Goal: Task Accomplishment & Management: Manage account settings

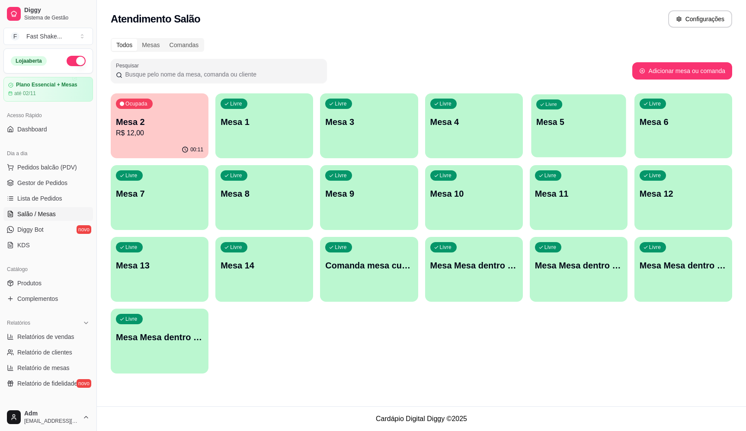
click at [579, 122] on p "Mesa 5" at bounding box center [579, 122] width 85 height 12
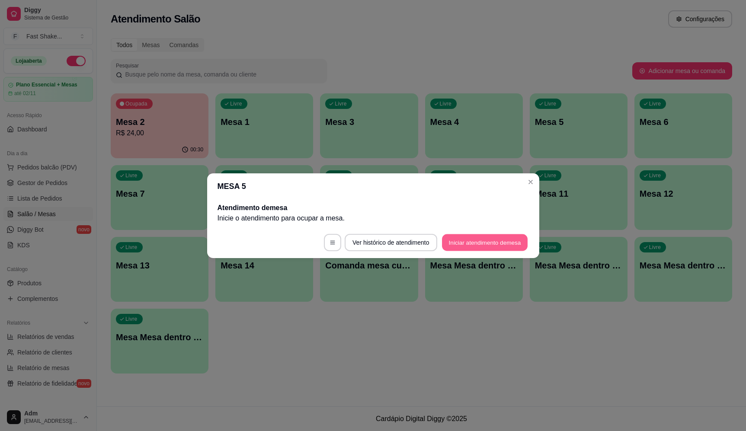
click at [489, 248] on button "Iniciar atendimento de mesa" at bounding box center [485, 242] width 86 height 17
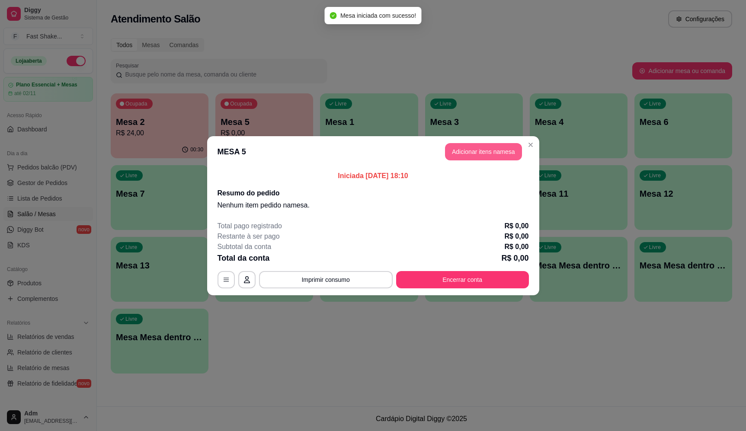
click at [485, 152] on button "Adicionar itens na mesa" at bounding box center [483, 151] width 77 height 17
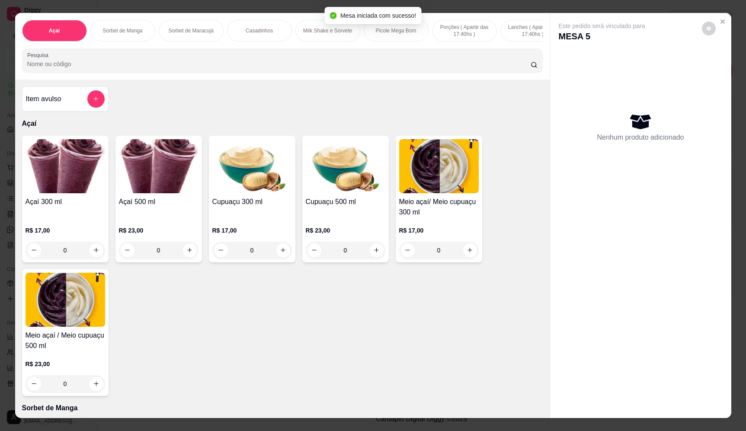
click at [238, 68] on input "Pesquisa" at bounding box center [279, 64] width 504 height 9
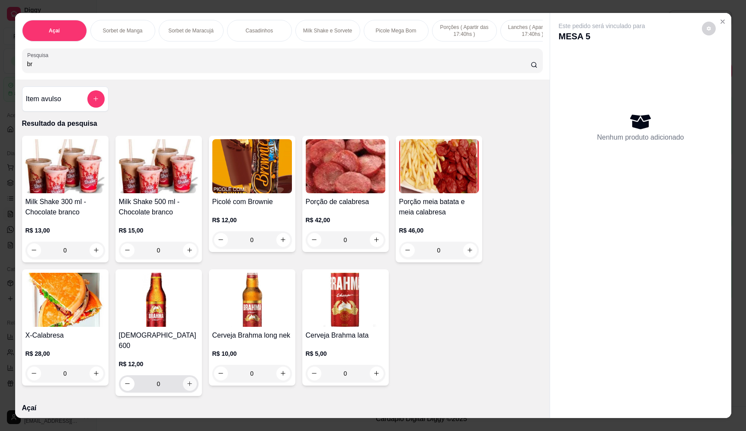
type input "br"
click at [187, 381] on icon "increase-product-quantity" at bounding box center [190, 384] width 6 height 6
type input "1"
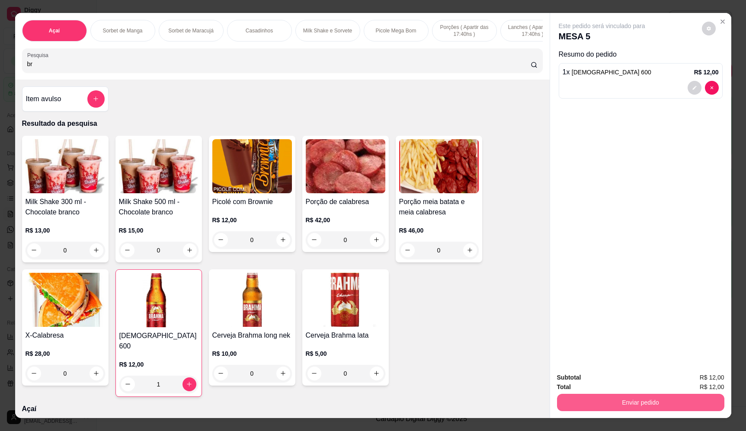
click at [663, 406] on button "Enviar pedido" at bounding box center [640, 402] width 167 height 17
click at [698, 377] on button "Enviar pedido" at bounding box center [702, 381] width 49 height 16
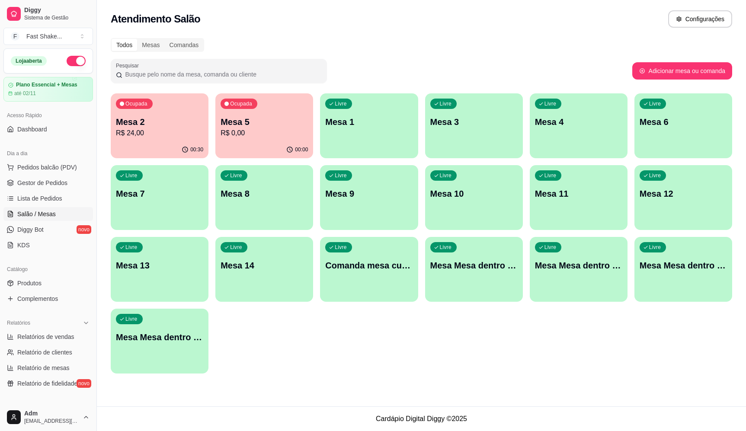
click at [601, 284] on div "Livre Mesa Mesa dentro laranja" at bounding box center [579, 264] width 98 height 55
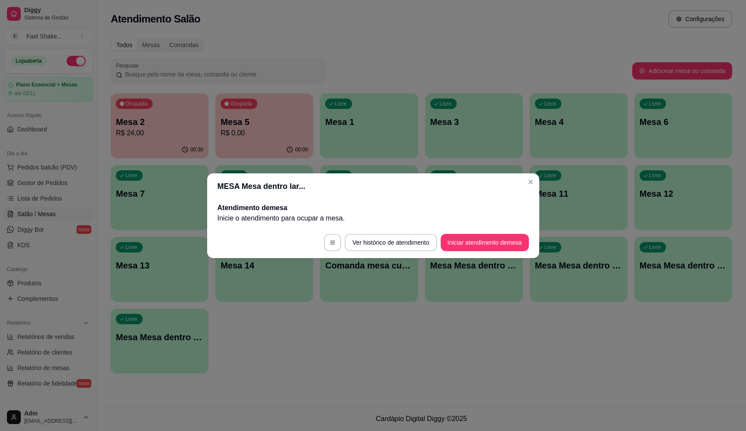
click at [470, 242] on button "Iniciar atendimento de mesa" at bounding box center [485, 242] width 88 height 17
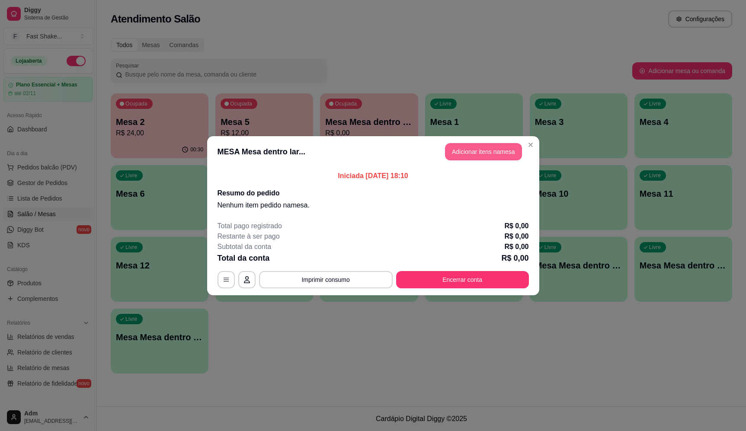
click at [493, 154] on button "Adicionar itens na mesa" at bounding box center [483, 151] width 77 height 17
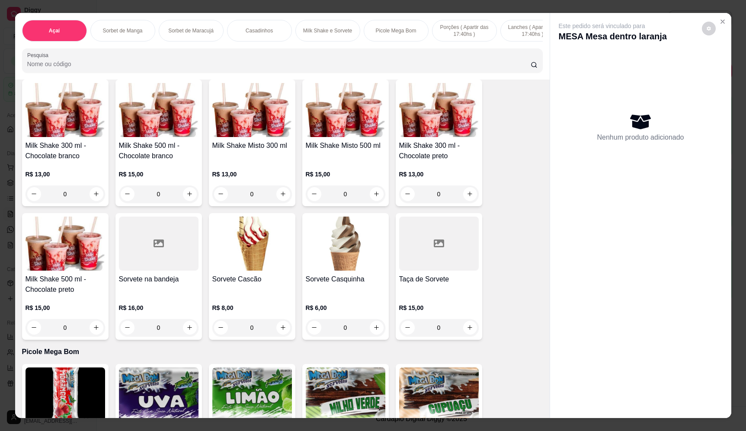
scroll to position [909, 0]
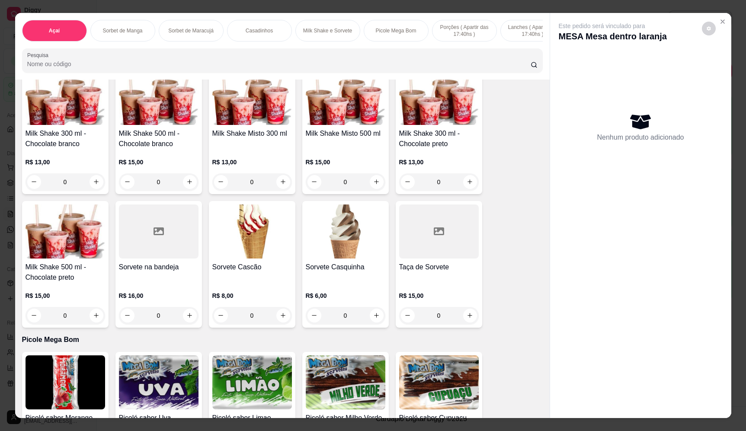
click at [279, 191] on div "0" at bounding box center [252, 182] width 80 height 17
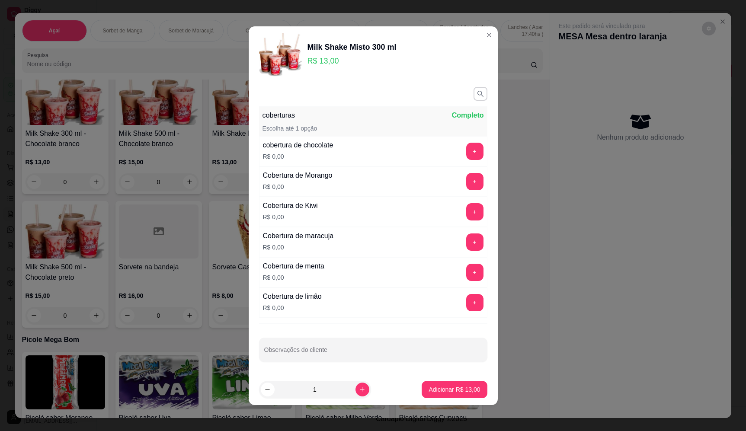
click at [356, 394] on button "increase-product-quantity" at bounding box center [363, 390] width 14 height 14
type input "2"
click at [447, 389] on p "Adicionar R$ 26,00" at bounding box center [455, 390] width 50 height 8
type input "2"
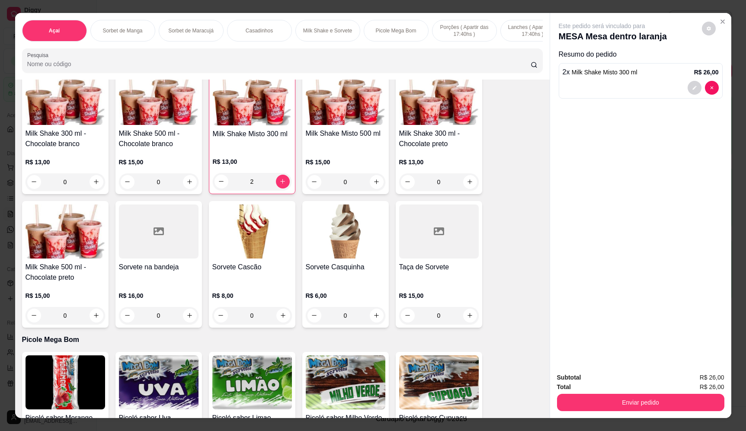
click at [379, 319] on div "0" at bounding box center [346, 315] width 80 height 17
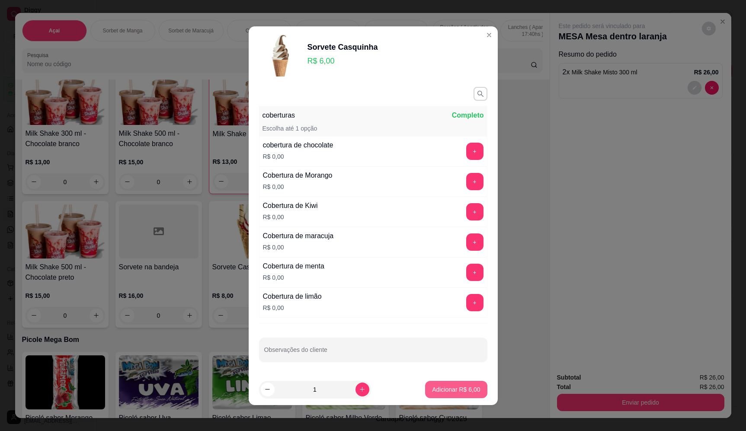
click at [455, 388] on p "Adicionar R$ 6,00" at bounding box center [456, 390] width 48 height 9
type input "1"
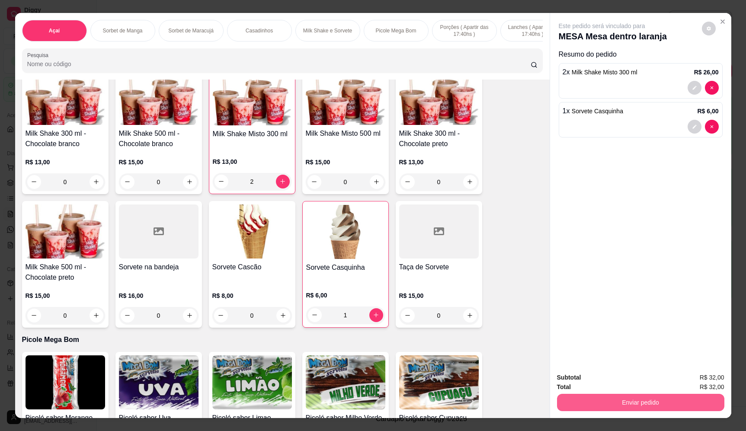
click at [634, 403] on button "Enviar pedido" at bounding box center [640, 402] width 167 height 17
click at [707, 385] on button "Enviar pedido" at bounding box center [703, 381] width 48 height 16
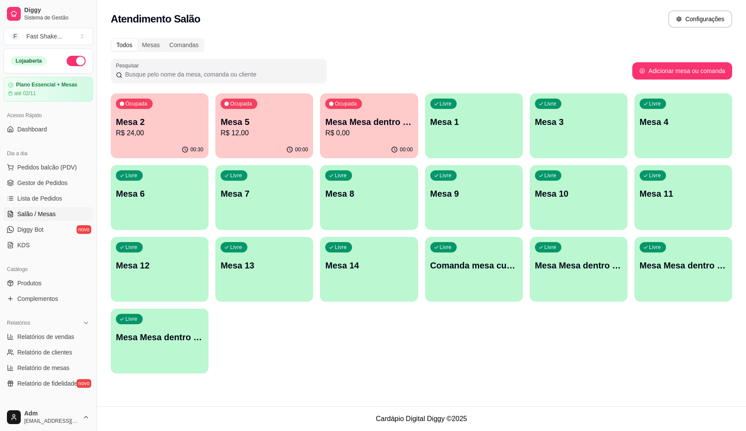
click at [257, 128] on p "R$ 12,00" at bounding box center [264, 133] width 87 height 10
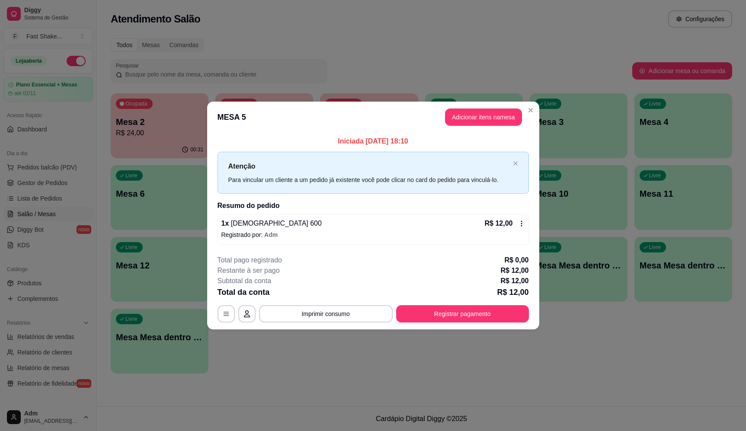
click at [489, 111] on button "Adicionar itens na mesa" at bounding box center [483, 117] width 77 height 17
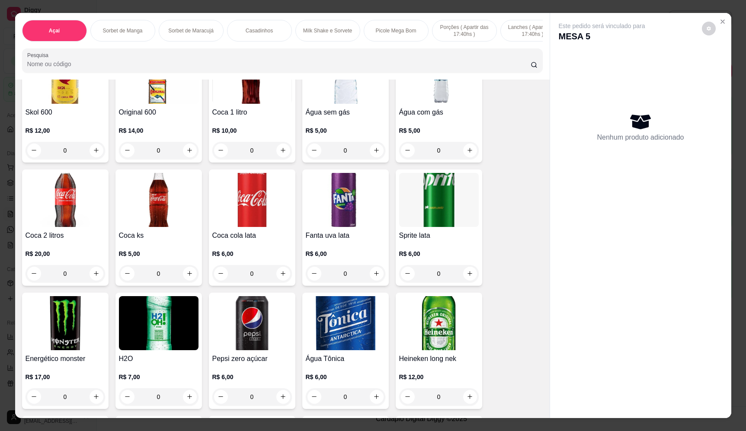
scroll to position [2560, 0]
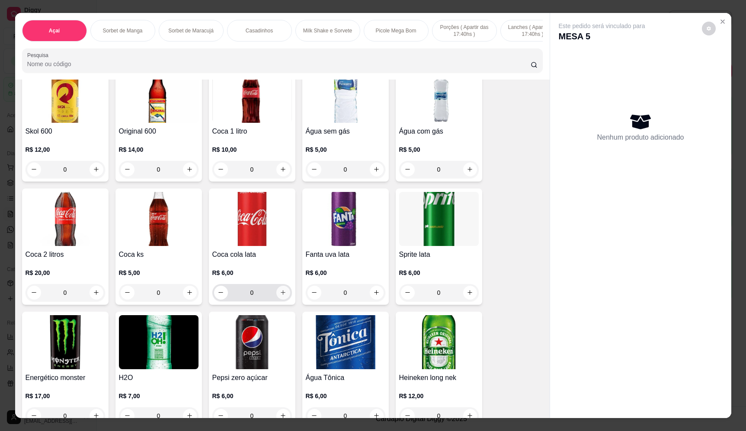
click at [280, 289] on icon "increase-product-quantity" at bounding box center [283, 292] width 6 height 6
type input "1"
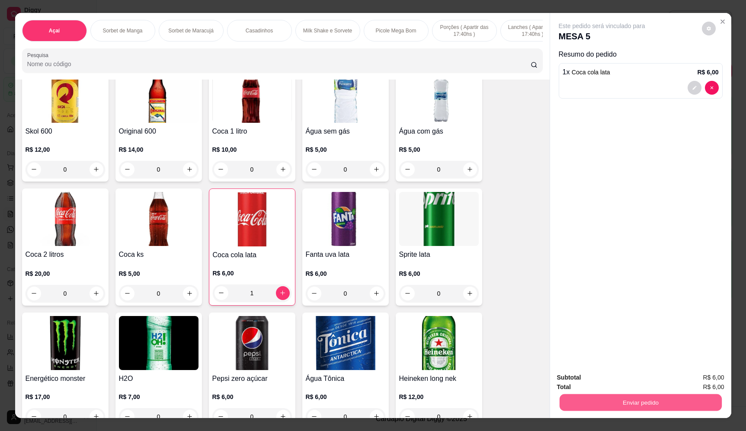
click at [616, 401] on button "Enviar pedido" at bounding box center [641, 403] width 162 height 17
click at [695, 375] on button "Enviar pedido" at bounding box center [703, 381] width 48 height 16
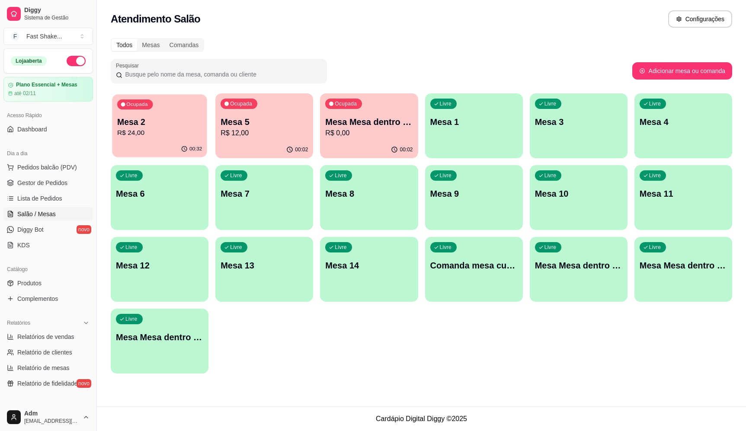
click at [176, 111] on div "Ocupada Mesa 2 R$ 24,00" at bounding box center [159, 117] width 95 height 47
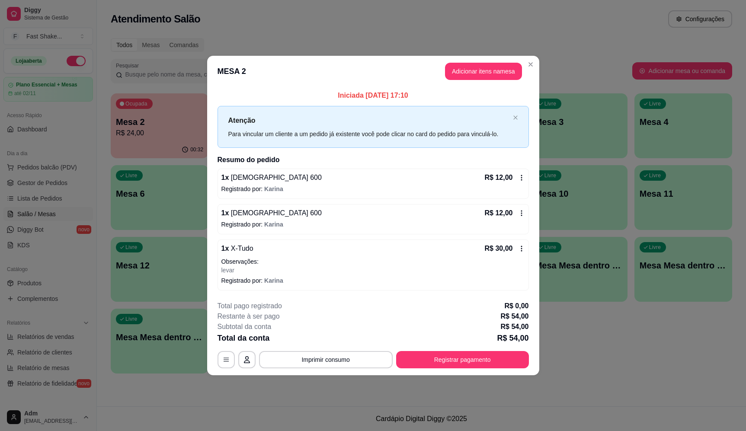
click at [518, 244] on div "R$ 30,00" at bounding box center [505, 249] width 40 height 10
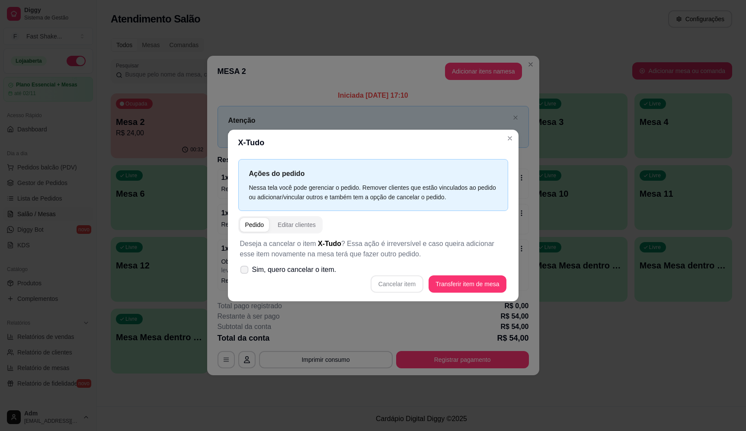
click at [246, 270] on icon at bounding box center [244, 269] width 6 height 5
click at [245, 271] on input "Sim, quero cancelar o item." at bounding box center [243, 274] width 6 height 6
checkbox input "true"
click at [402, 279] on button "Cancelar item" at bounding box center [397, 284] width 51 height 17
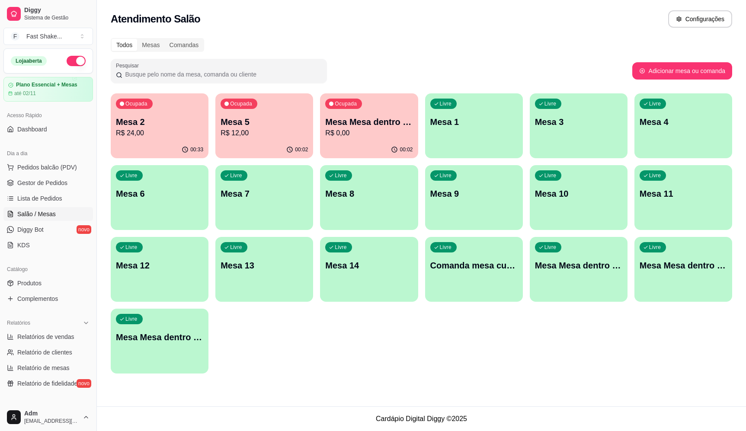
click at [261, 123] on p "Mesa 5" at bounding box center [264, 122] width 87 height 12
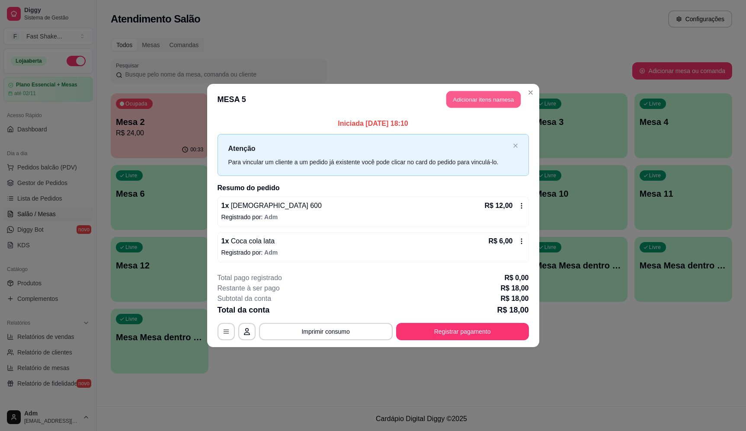
click at [476, 103] on button "Adicionar itens na mesa" at bounding box center [484, 99] width 74 height 17
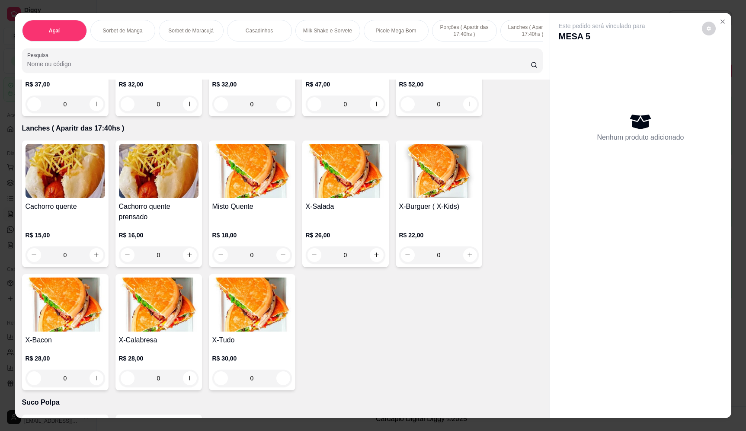
scroll to position [1817, 0]
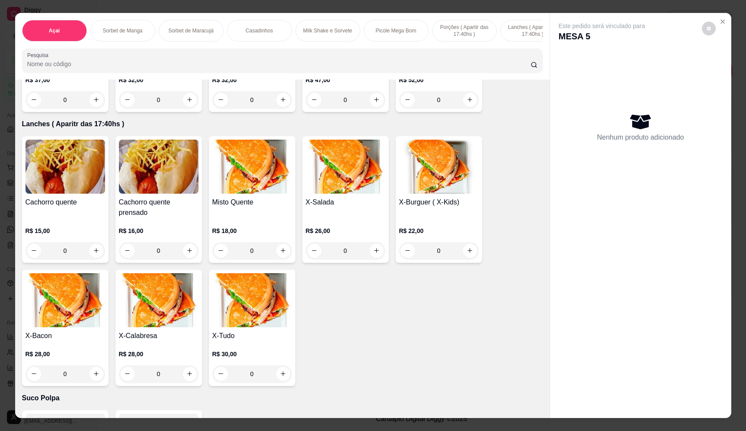
click at [283, 381] on div "0" at bounding box center [252, 374] width 80 height 17
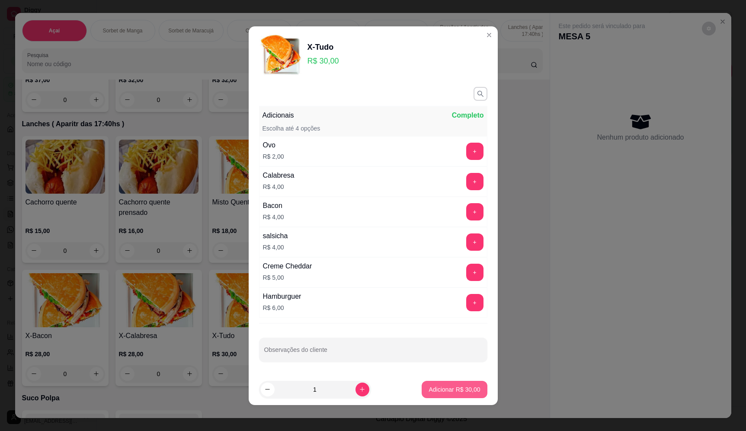
click at [434, 392] on p "Adicionar R$ 30,00" at bounding box center [454, 390] width 51 height 9
type input "1"
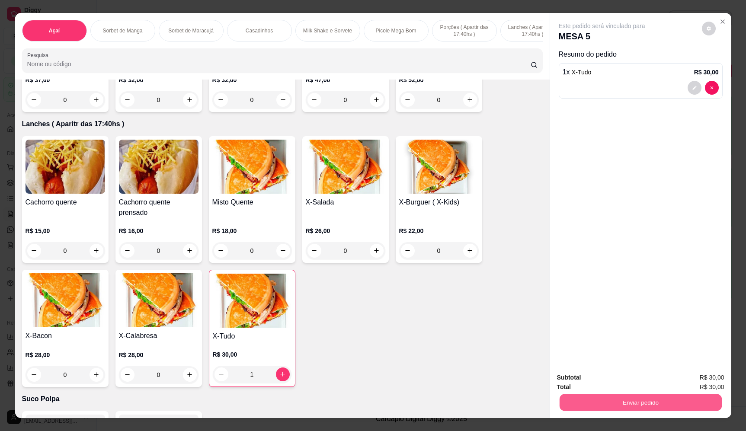
click at [565, 402] on button "Enviar pedido" at bounding box center [641, 403] width 162 height 17
click at [697, 377] on button "Enviar pedido" at bounding box center [703, 381] width 48 height 16
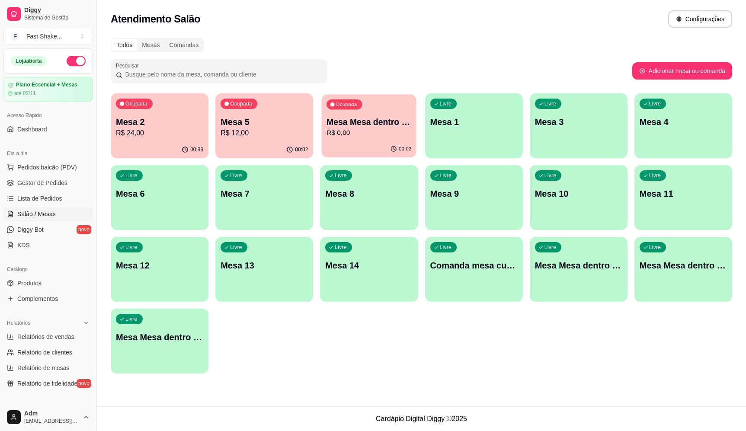
click at [376, 120] on p "Mesa Mesa dentro laranja" at bounding box center [369, 122] width 85 height 12
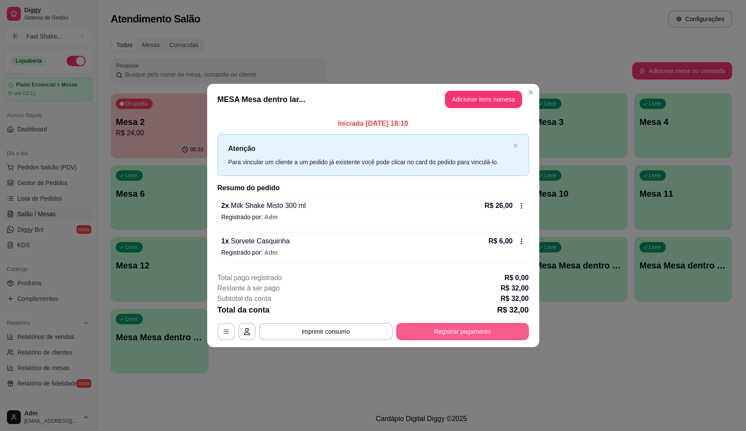
click at [489, 331] on button "Registrar pagamento" at bounding box center [462, 331] width 133 height 17
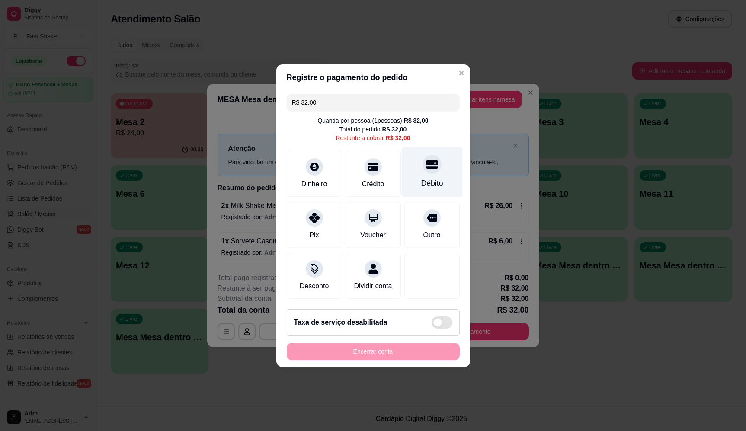
click at [435, 162] on div at bounding box center [432, 164] width 19 height 19
type input "R$ 0,00"
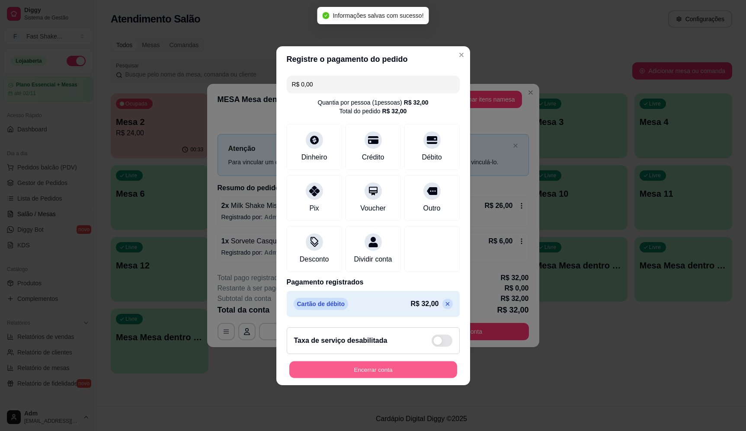
click at [366, 376] on button "Encerrar conta" at bounding box center [373, 369] width 168 height 17
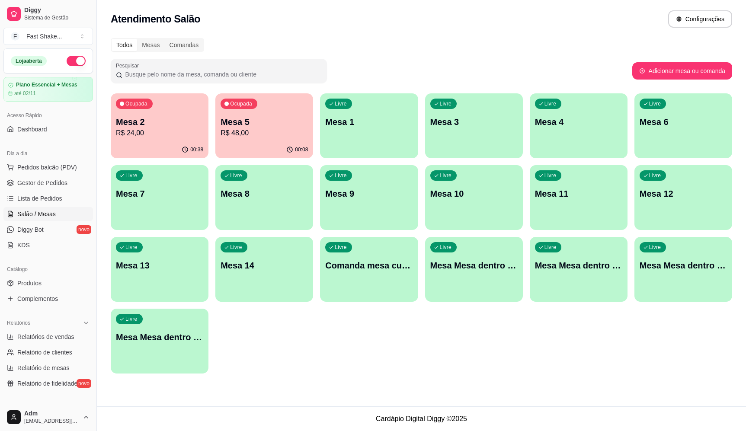
click at [265, 141] on div "Ocupada Mesa 5 R$ 48,00" at bounding box center [265, 117] width 98 height 48
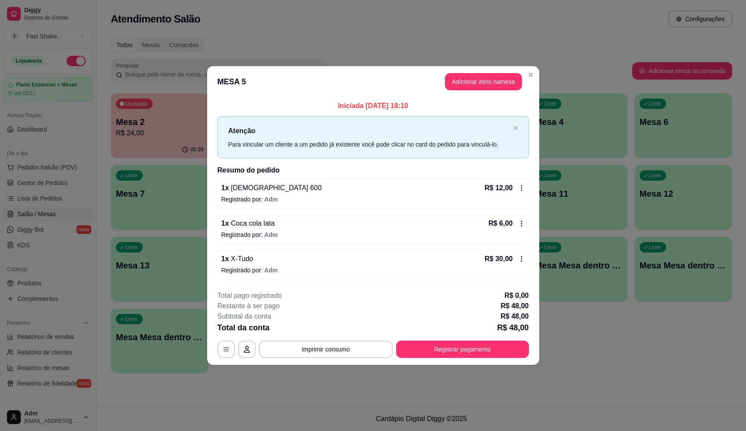
click at [466, 90] on header "MESA 5 Adicionar itens na mesa" at bounding box center [373, 81] width 332 height 31
click at [467, 84] on button "Adicionar itens na mesa" at bounding box center [483, 81] width 77 height 17
click at [263, 66] on input "Pesquisa" at bounding box center [279, 64] width 504 height 9
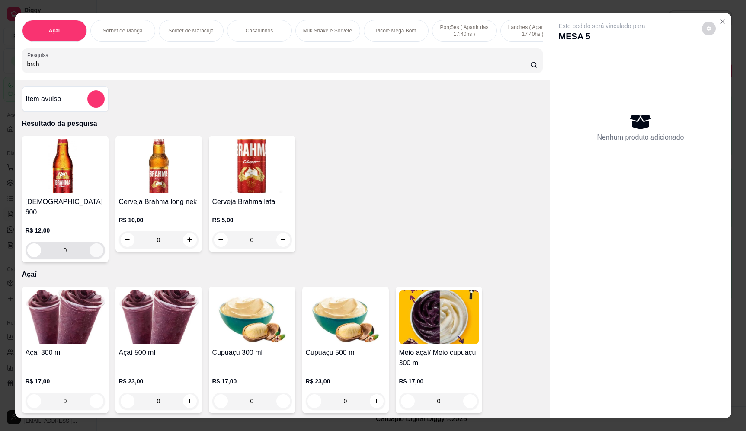
type input "brah"
click at [93, 247] on icon "increase-product-quantity" at bounding box center [96, 250] width 6 height 6
type input "1"
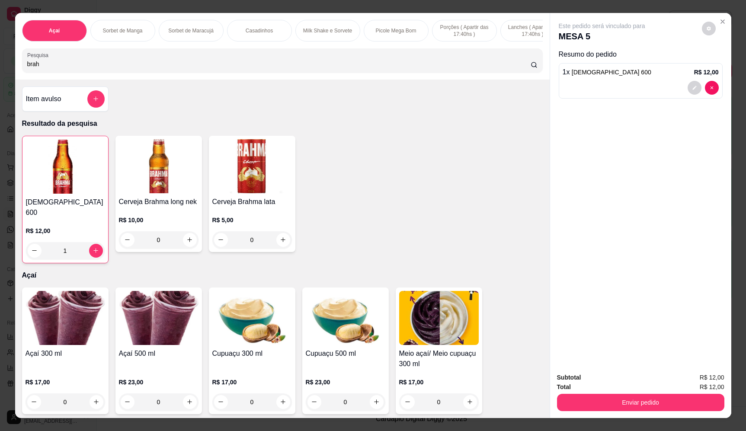
click at [606, 409] on button "Enviar pedido" at bounding box center [640, 402] width 167 height 17
click at [703, 377] on button "Enviar pedido" at bounding box center [703, 381] width 48 height 16
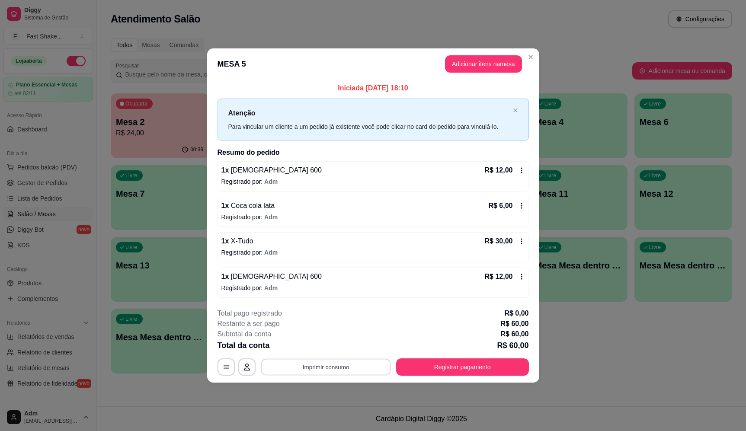
click at [340, 364] on button "Imprimir consumo" at bounding box center [326, 367] width 130 height 17
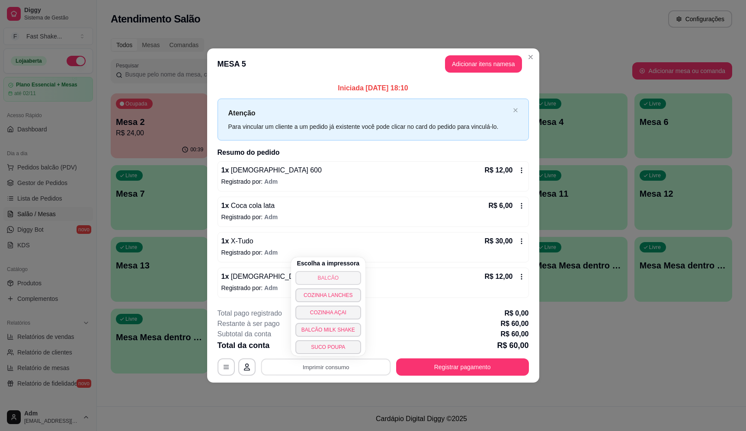
click at [333, 282] on button "BALCÃO" at bounding box center [329, 278] width 66 height 14
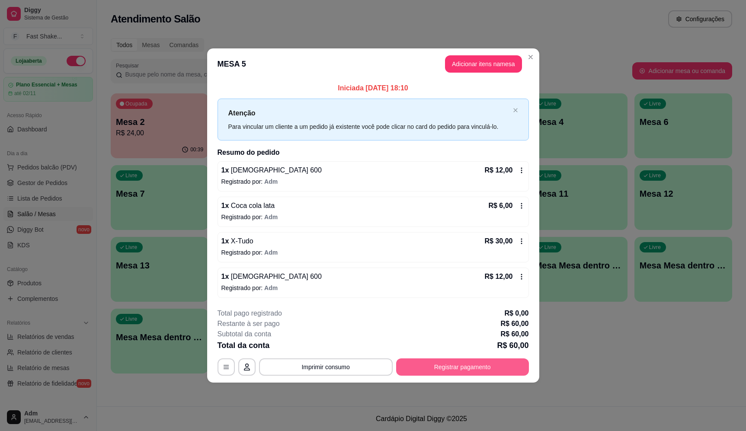
click at [470, 368] on button "Registrar pagamento" at bounding box center [462, 367] width 133 height 17
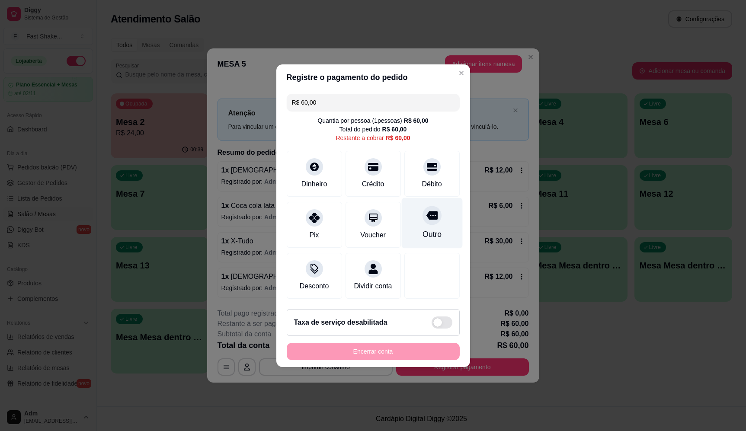
click at [423, 214] on div at bounding box center [432, 215] width 19 height 19
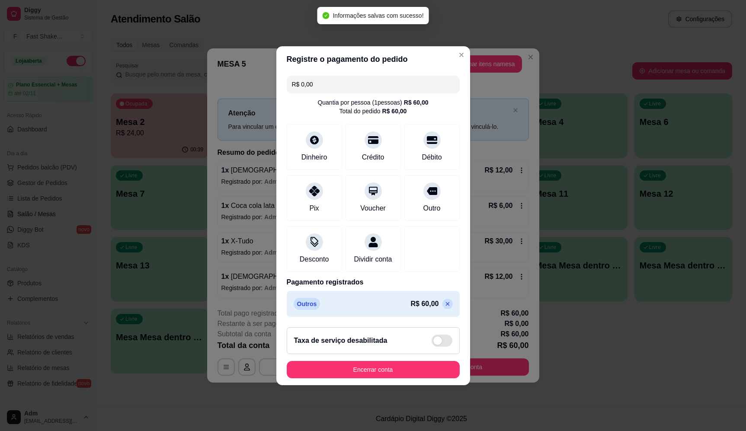
type input "R$ 0,00"
click at [428, 373] on button "Encerrar conta" at bounding box center [373, 369] width 168 height 17
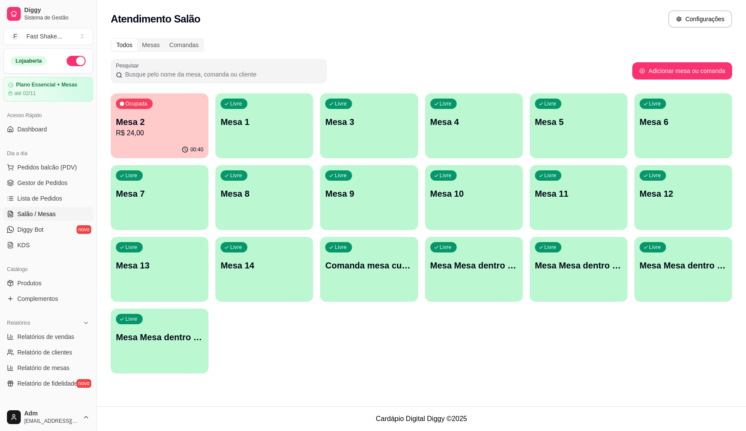
click at [143, 128] on p "Mesa 2" at bounding box center [159, 122] width 87 height 12
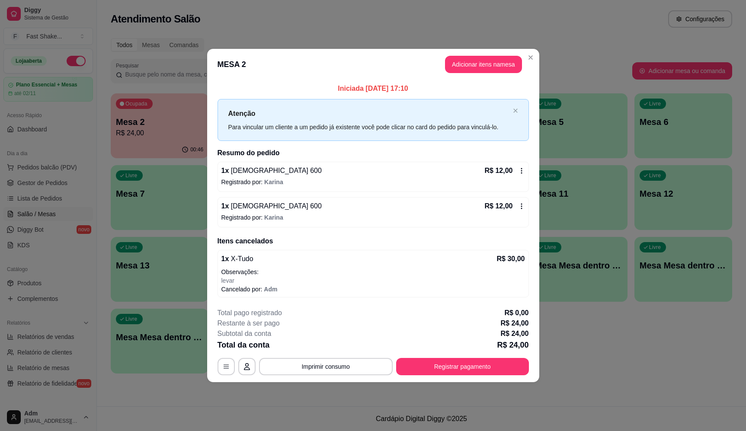
click at [486, 374] on button "Registrar pagamento" at bounding box center [462, 366] width 133 height 17
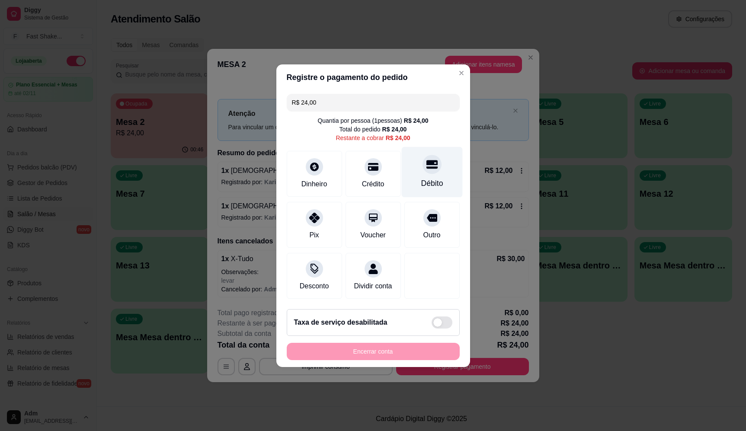
click at [444, 184] on div "Débito" at bounding box center [432, 172] width 61 height 51
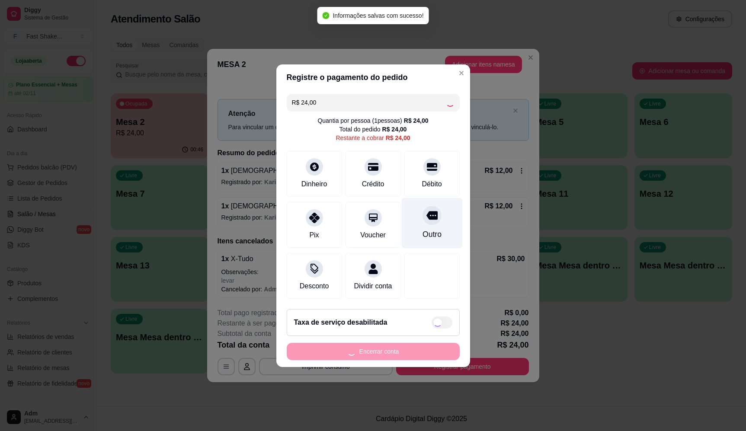
type input "R$ 0,00"
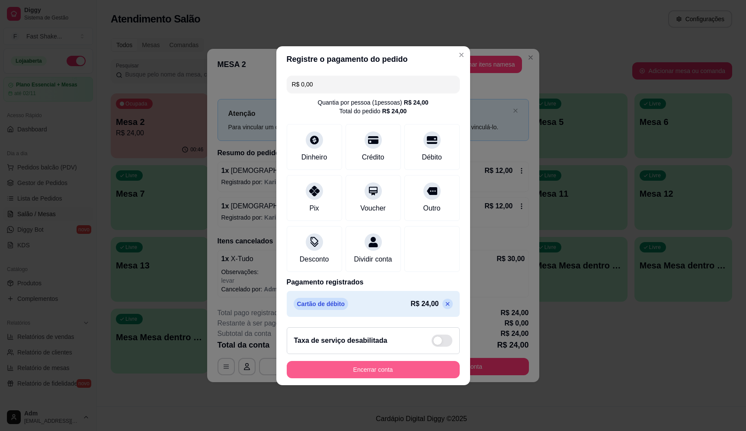
click at [375, 379] on button "Encerrar conta" at bounding box center [373, 369] width 173 height 17
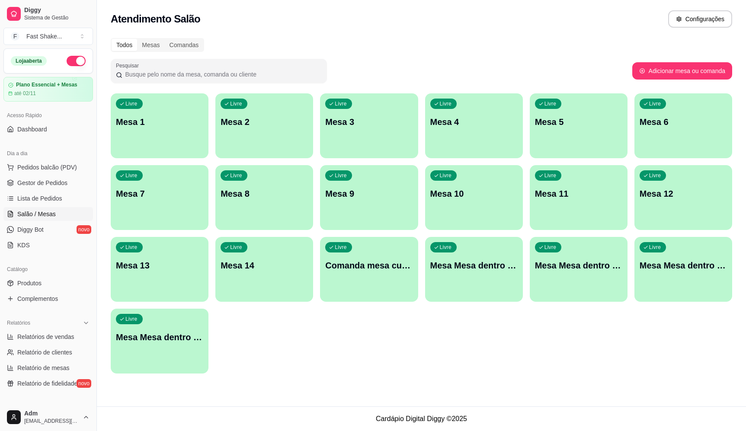
click at [346, 145] on div "Livre Mesa 3" at bounding box center [369, 120] width 98 height 55
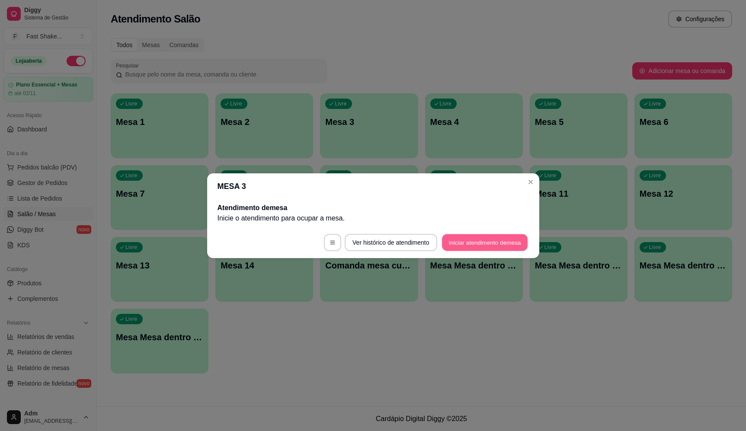
click at [477, 244] on button "Iniciar atendimento de mesa" at bounding box center [485, 242] width 86 height 17
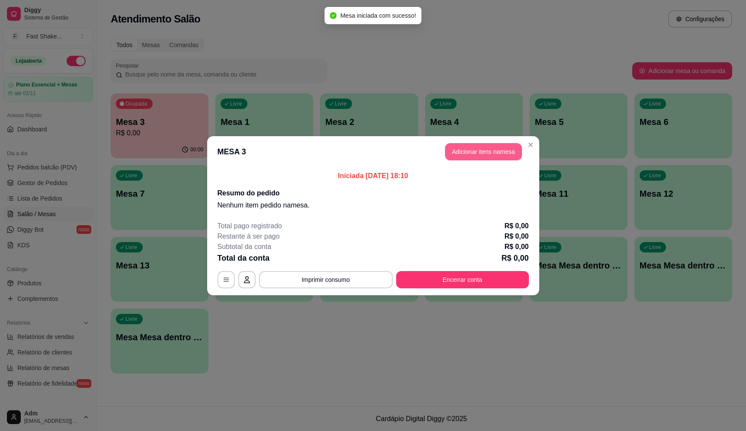
click at [498, 148] on button "Adicionar itens na mesa" at bounding box center [483, 151] width 77 height 17
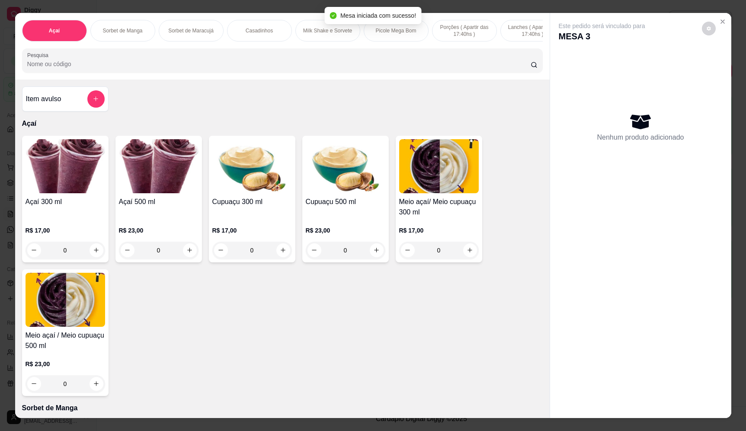
click at [301, 68] on input "Pesquisa" at bounding box center [279, 64] width 504 height 9
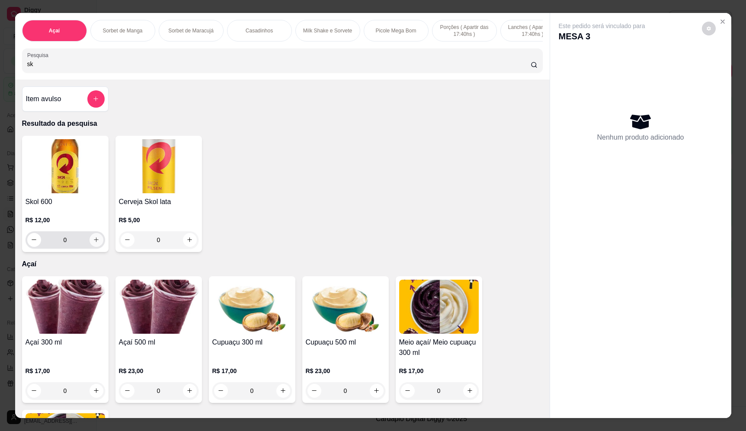
type input "sk"
click at [94, 243] on icon "increase-product-quantity" at bounding box center [96, 240] width 6 height 6
type input "1"
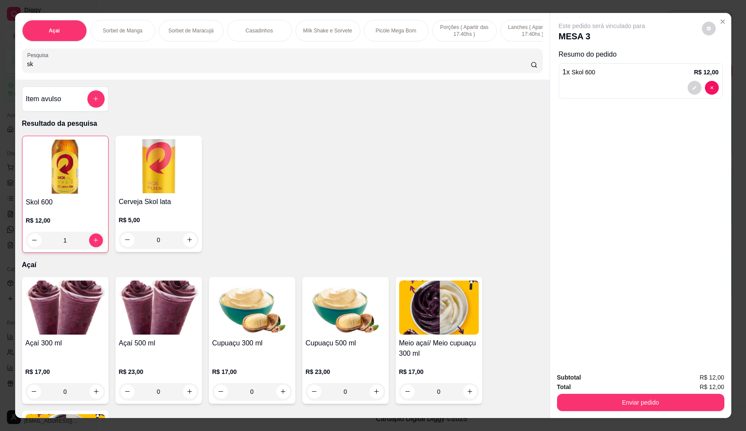
click at [662, 409] on button "Enviar pedido" at bounding box center [640, 402] width 167 height 17
click at [693, 377] on button "Enviar pedido" at bounding box center [703, 381] width 48 height 16
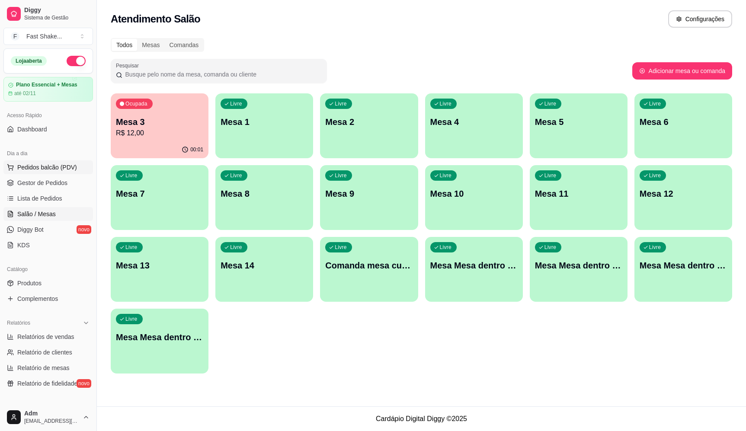
click at [51, 166] on span "Pedidos balcão (PDV)" at bounding box center [47, 167] width 60 height 9
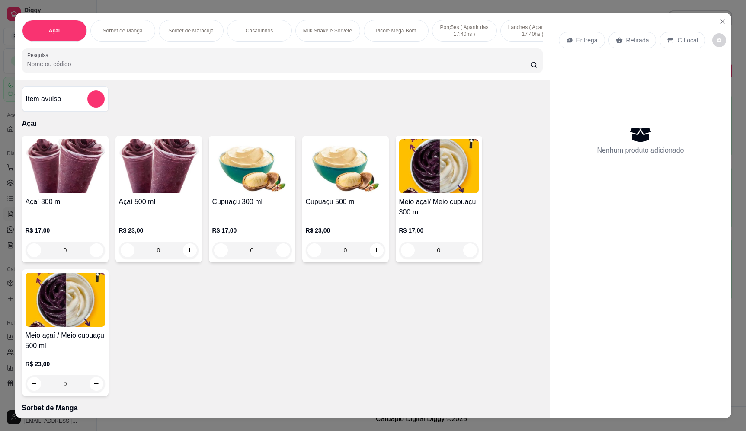
click at [187, 258] on div "0" at bounding box center [159, 250] width 80 height 17
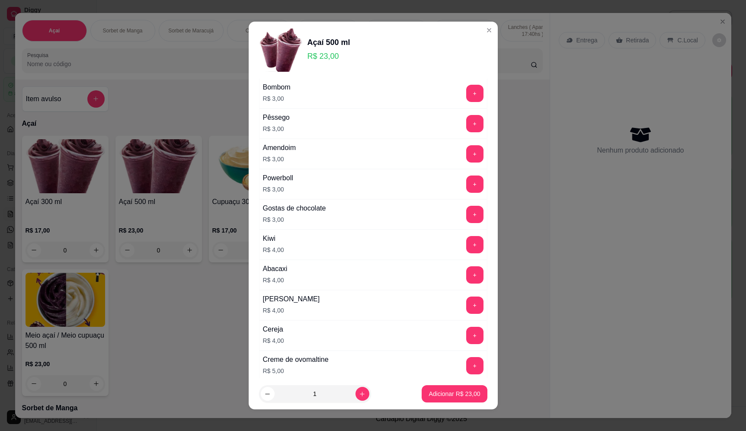
scroll to position [303, 0]
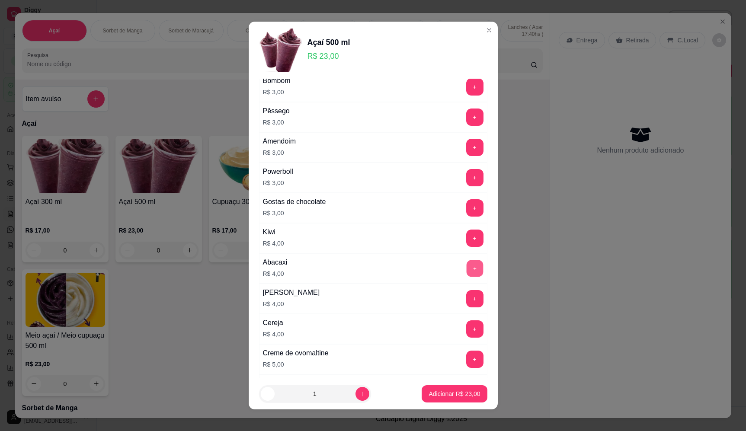
click at [466, 274] on button "+" at bounding box center [474, 268] width 17 height 17
click at [449, 401] on button "Adicionar R$ 27,00" at bounding box center [454, 394] width 65 height 17
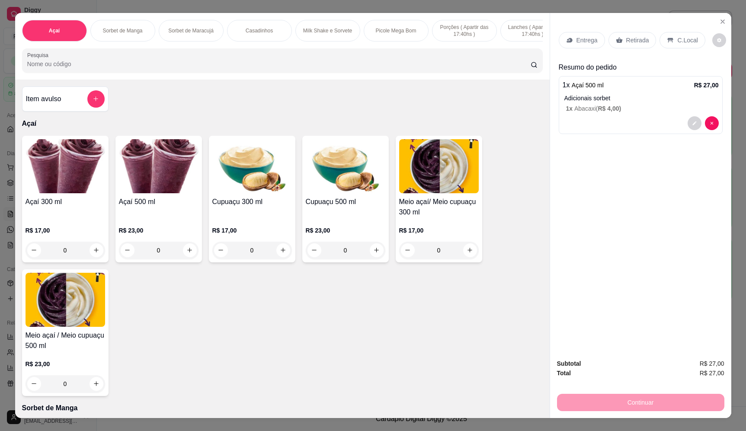
click at [570, 42] on div "Entrega" at bounding box center [582, 40] width 46 height 16
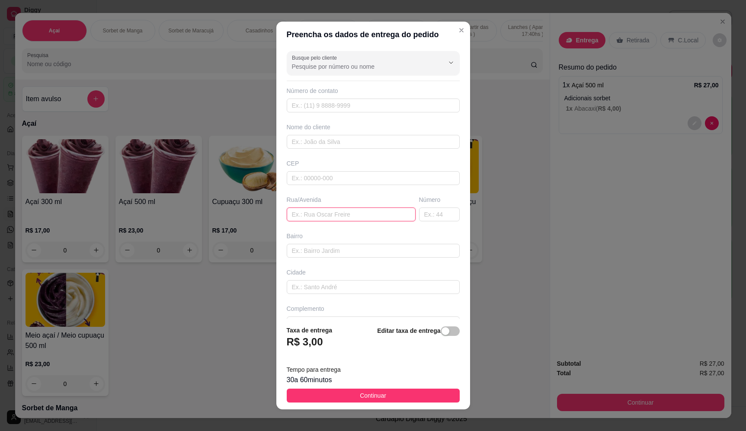
drag, startPoint x: 314, startPoint y: 215, endPoint x: 282, endPoint y: 225, distance: 33.8
click at [314, 214] on input "text" at bounding box center [351, 215] width 129 height 14
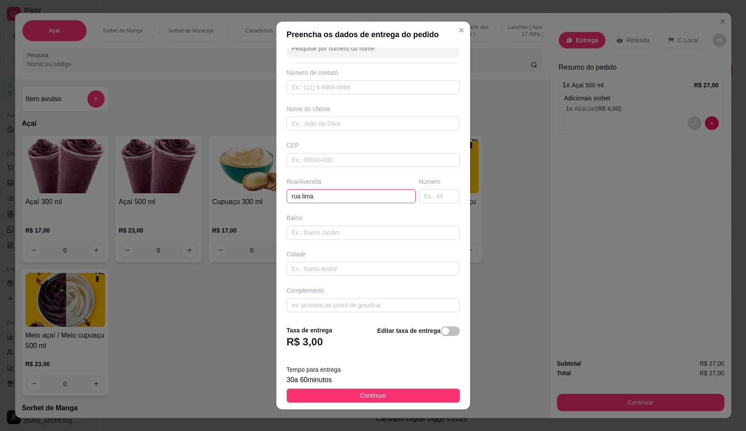
scroll to position [20, 0]
type input "rua lima"
click at [433, 192] on input "text" at bounding box center [439, 194] width 41 height 14
type input "3"
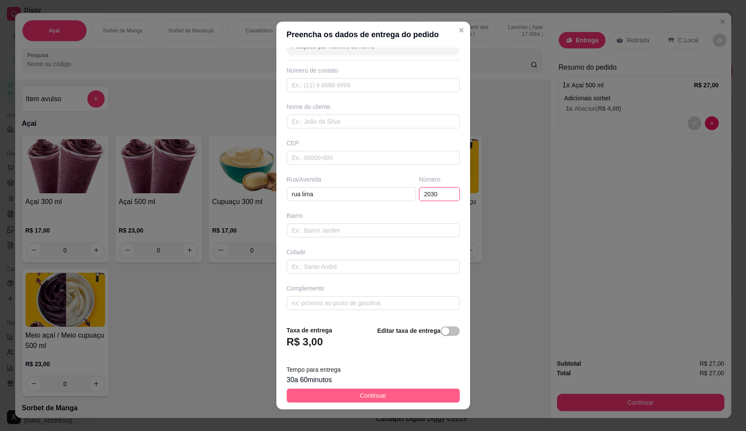
type input "2030"
click at [399, 396] on button "Continuar" at bounding box center [373, 396] width 173 height 14
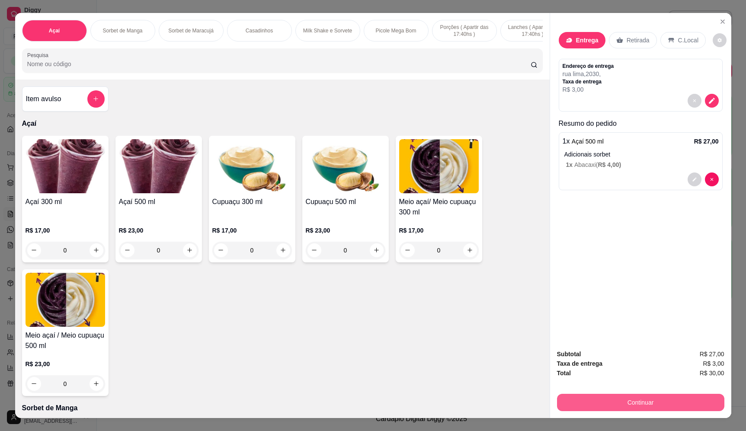
click at [670, 401] on button "Continuar" at bounding box center [640, 402] width 167 height 17
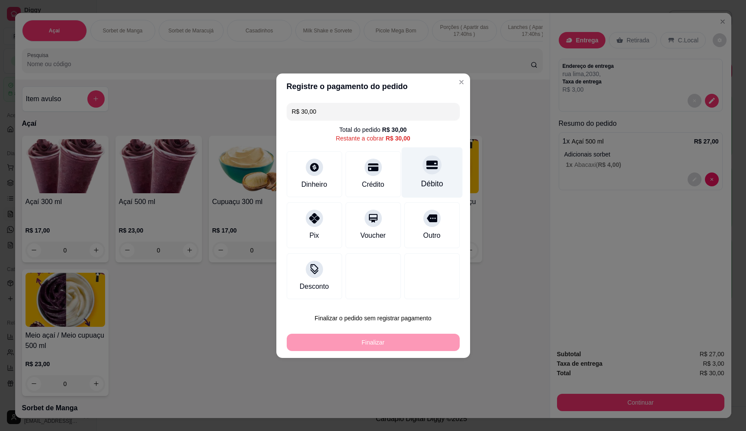
click at [433, 177] on div "Débito" at bounding box center [432, 172] width 61 height 51
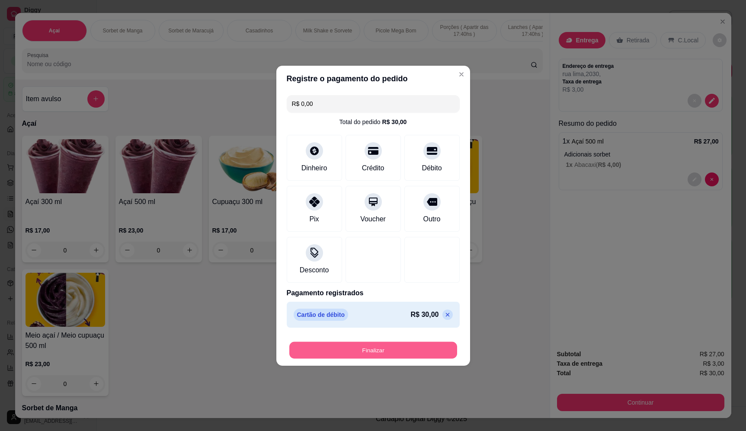
click at [402, 349] on button "Finalizar" at bounding box center [373, 350] width 168 height 17
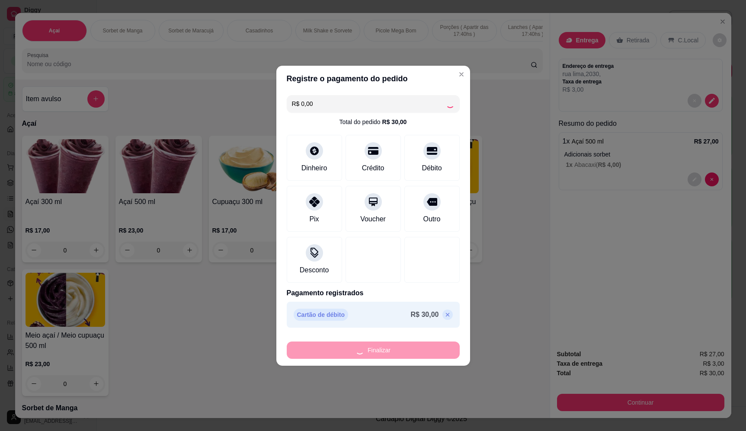
type input "-R$ 30,00"
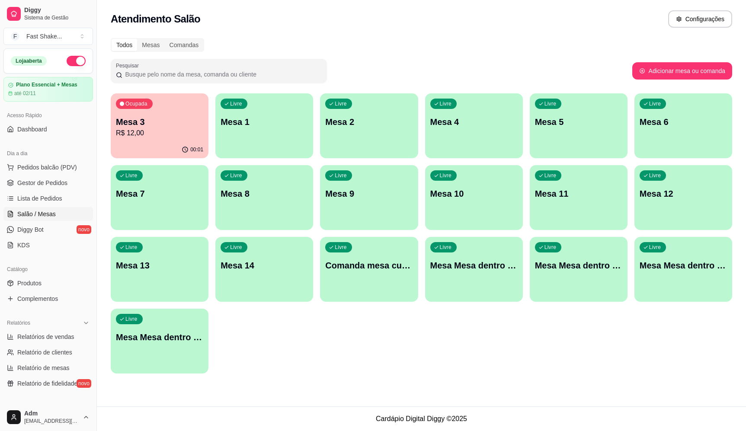
click at [139, 136] on p "R$ 12,00" at bounding box center [159, 133] width 87 height 10
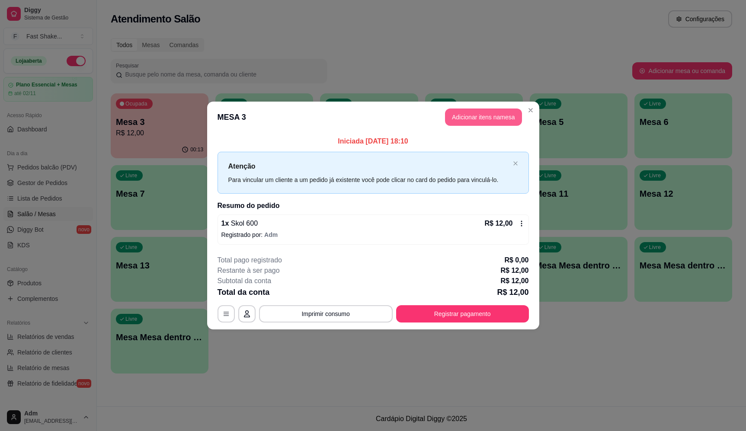
click at [509, 125] on button "Adicionar itens na mesa" at bounding box center [483, 117] width 77 height 17
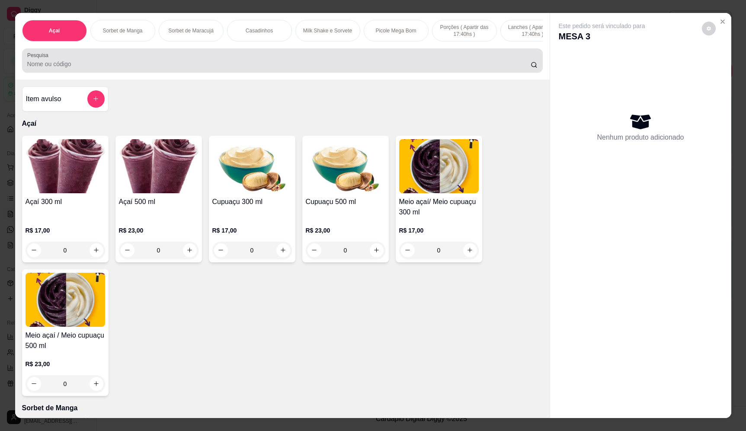
click at [201, 68] on input "Pesquisa" at bounding box center [279, 64] width 504 height 9
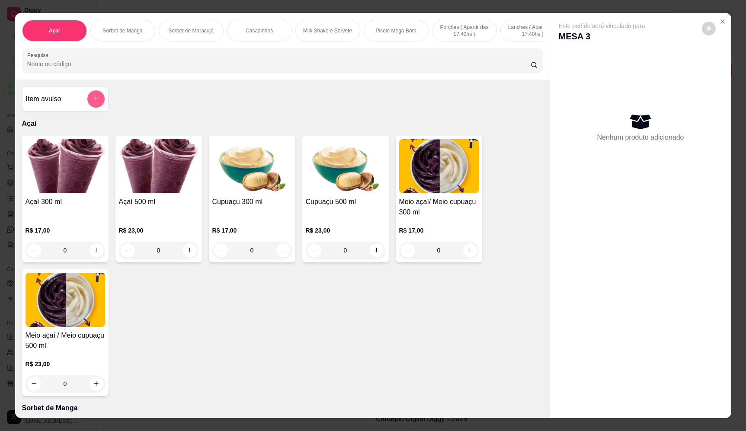
click at [90, 102] on button "add-separate-item" at bounding box center [95, 98] width 17 height 17
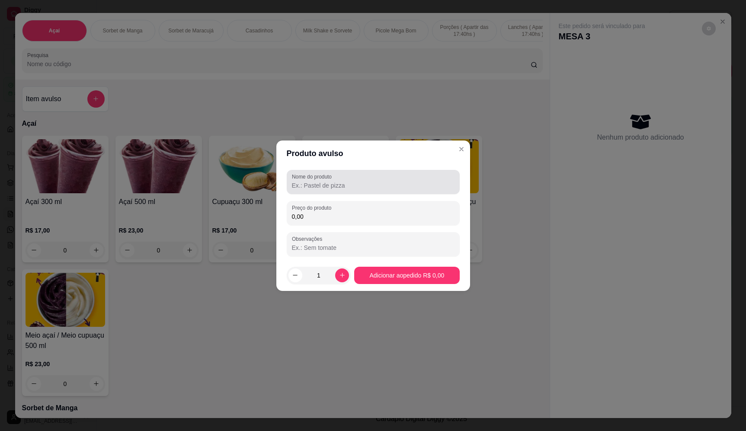
click at [324, 177] on label "Nome do produto" at bounding box center [313, 176] width 43 height 7
click at [306, 190] on input "Nome do produto" at bounding box center [373, 185] width 163 height 9
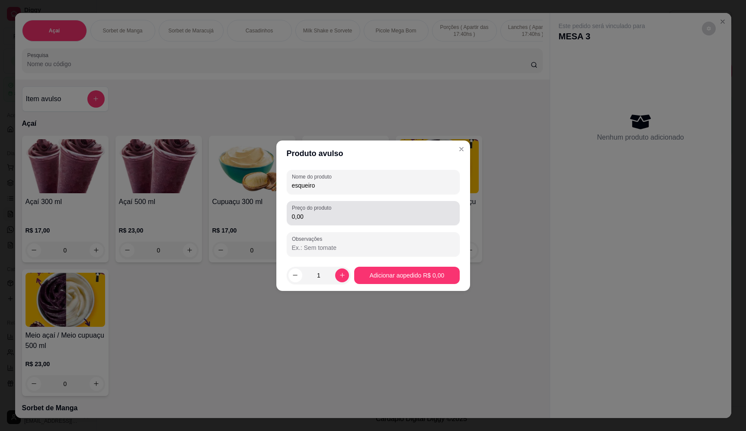
type input "esqueiro"
click at [356, 207] on div "0,00" at bounding box center [373, 213] width 163 height 17
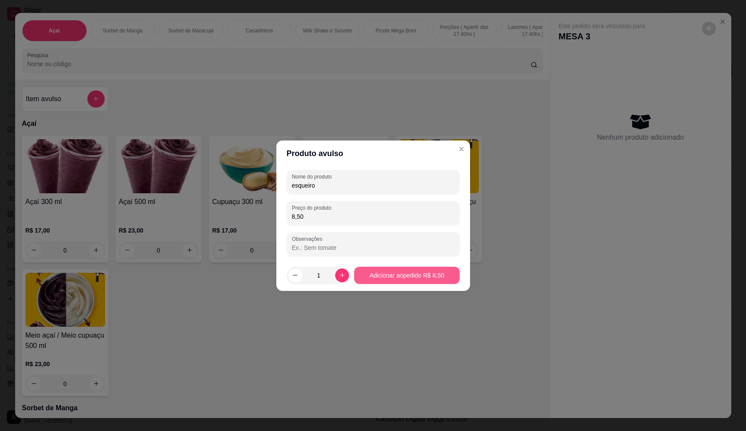
type input "8,50"
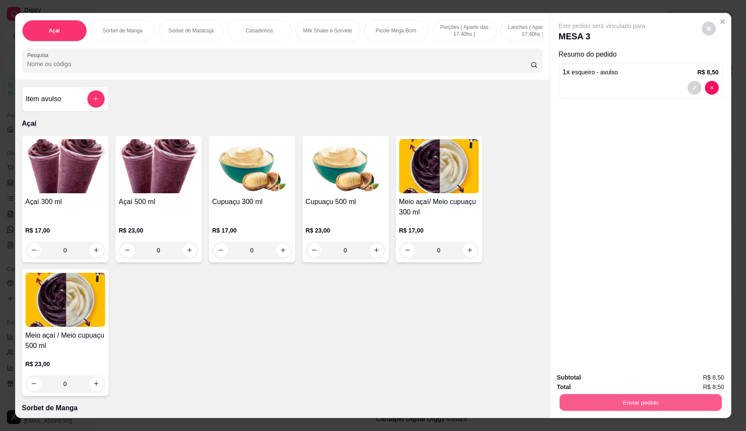
click at [682, 408] on button "Enviar pedido" at bounding box center [641, 403] width 162 height 17
click at [697, 385] on button "Enviar pedido" at bounding box center [703, 381] width 48 height 16
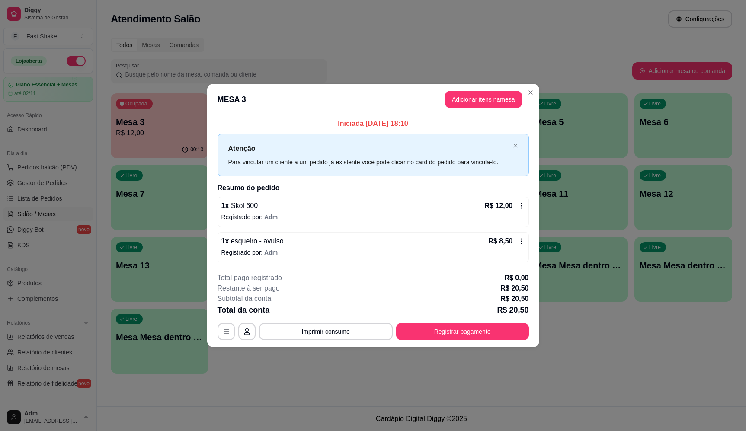
click at [227, 338] on button "button" at bounding box center [226, 331] width 17 height 17
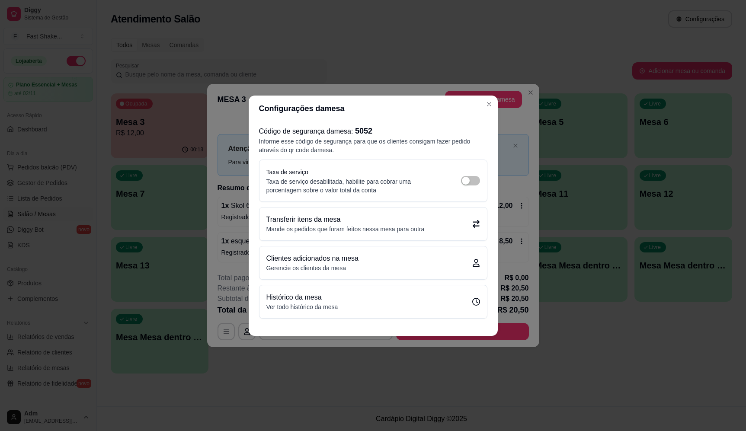
click at [363, 229] on p "Mande os pedidos que foram feitos nessa mesa para outra" at bounding box center [346, 229] width 158 height 9
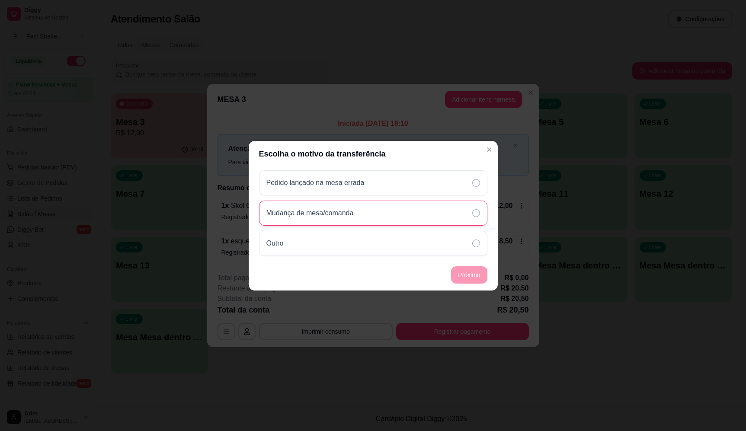
click at [361, 213] on div "Mudança de mesa/comanda" at bounding box center [314, 213] width 94 height 10
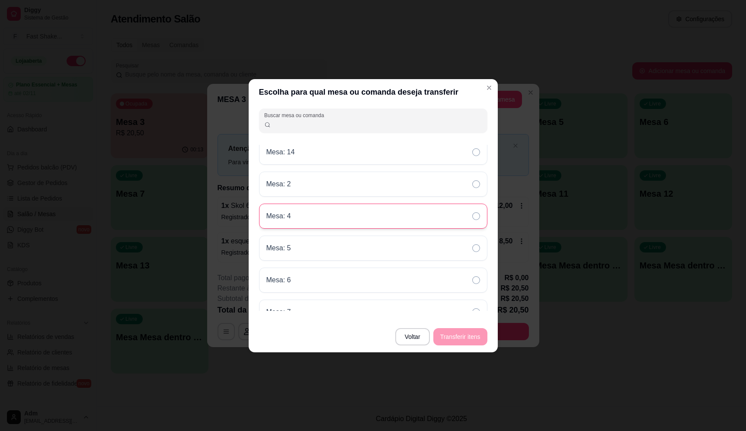
scroll to position [173, 0]
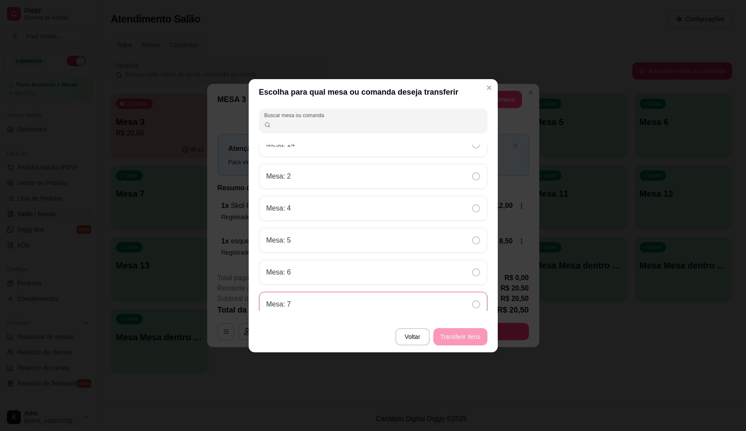
drag, startPoint x: 298, startPoint y: 307, endPoint x: 351, endPoint y: 302, distance: 53.0
click at [298, 306] on div "Mesa: 7" at bounding box center [373, 304] width 228 height 25
click at [457, 335] on button "Transferir itens" at bounding box center [461, 336] width 54 height 17
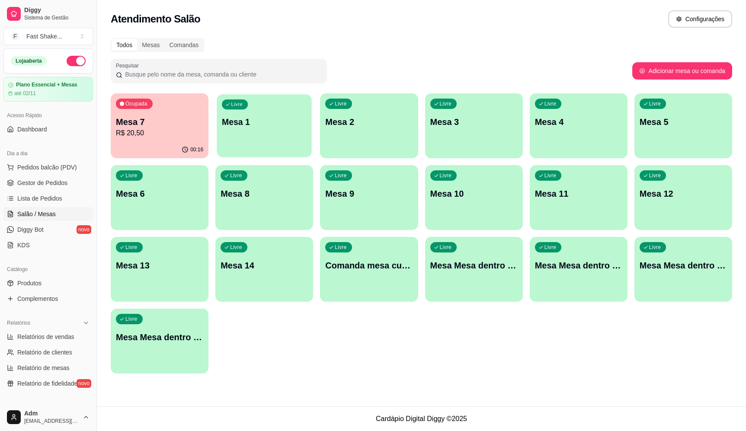
click at [273, 132] on div "Livre Mesa 1" at bounding box center [264, 120] width 95 height 53
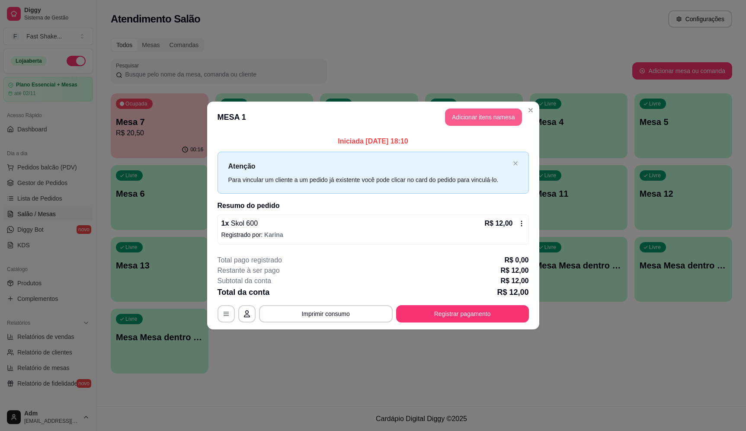
click at [488, 123] on button "Adicionar itens na mesa" at bounding box center [483, 117] width 77 height 17
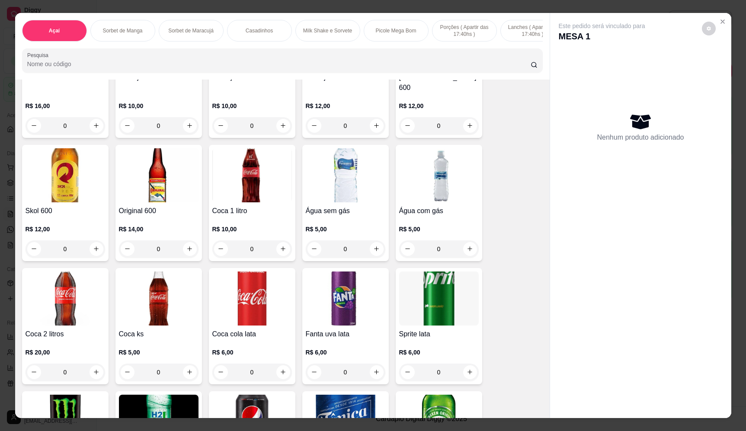
scroll to position [2467, 0]
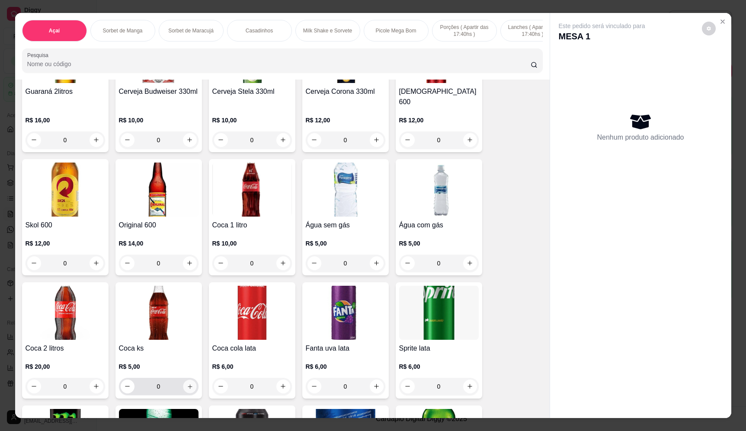
click at [183, 381] on button "increase-product-quantity" at bounding box center [189, 386] width 13 height 13
type input "1"
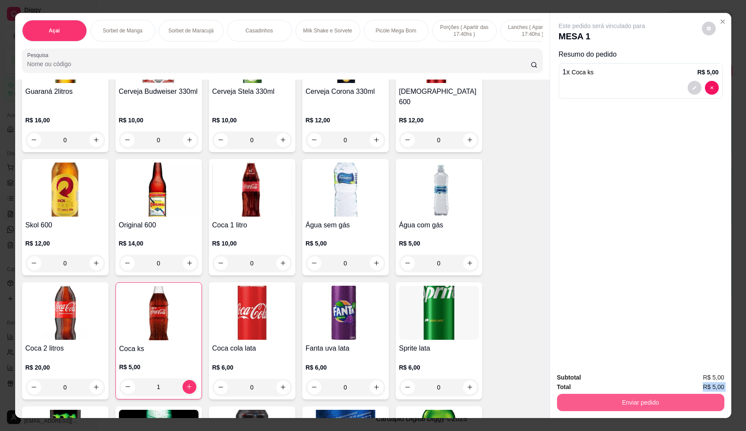
click at [647, 399] on div "Subtotal R$ 5,00 Total R$ 5,00 Enviar pedido" at bounding box center [640, 392] width 167 height 39
click at [670, 405] on button "Enviar pedido" at bounding box center [641, 403] width 162 height 17
click at [713, 388] on button "Enviar pedido" at bounding box center [703, 381] width 48 height 16
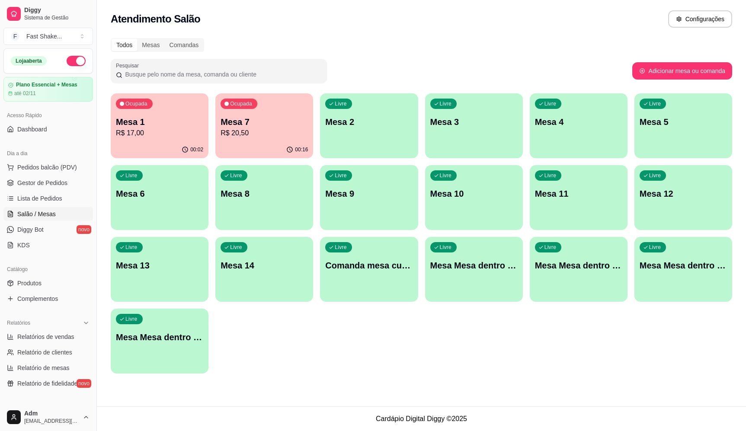
drag, startPoint x: 467, startPoint y: 51, endPoint x: 528, endPoint y: 17, distance: 69.2
click at [528, 16] on div "Atendimento Salão Configurações" at bounding box center [422, 18] width 622 height 17
click at [39, 277] on link "Produtos" at bounding box center [48, 284] width 90 height 14
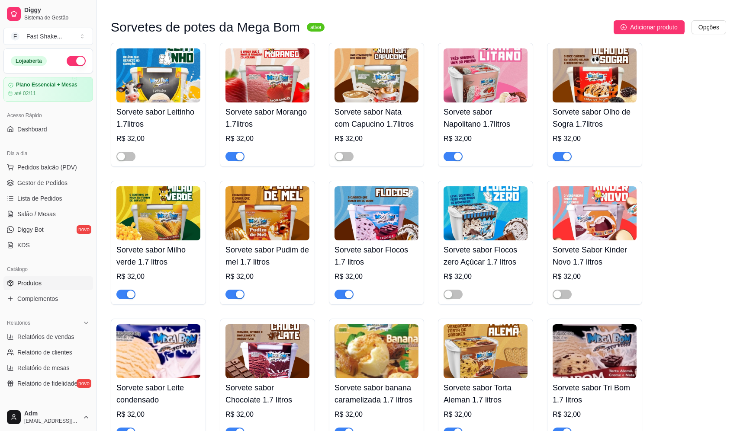
scroll to position [1947, 0]
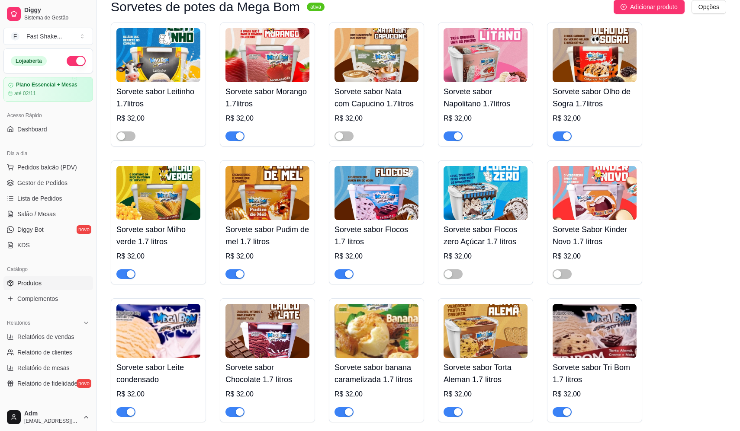
click at [455, 140] on div "button" at bounding box center [458, 136] width 8 height 8
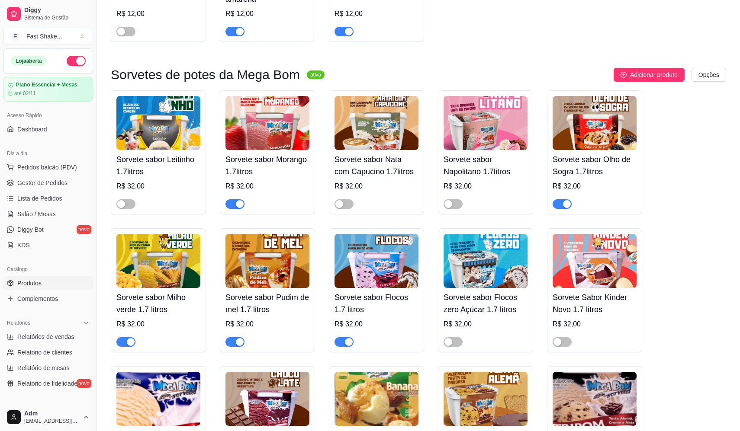
scroll to position [1861, 0]
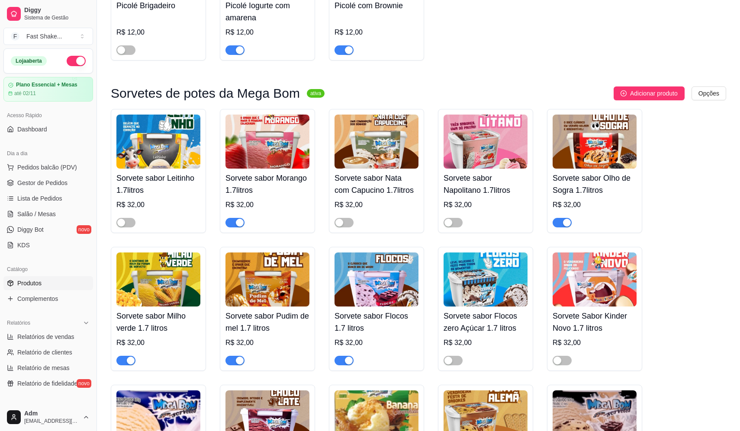
drag, startPoint x: 389, startPoint y: 158, endPoint x: 363, endPoint y: 145, distance: 29.0
click at [363, 145] on img at bounding box center [377, 142] width 84 height 54
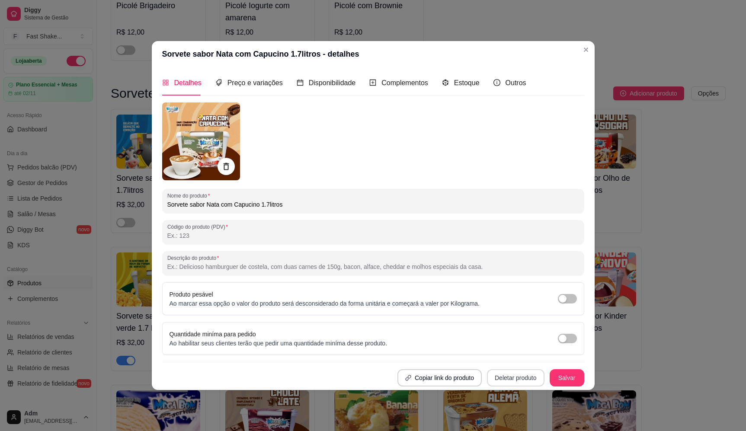
click at [509, 382] on button "Deletar produto" at bounding box center [516, 378] width 58 height 17
click at [523, 350] on button "Confirmar" at bounding box center [519, 353] width 32 height 13
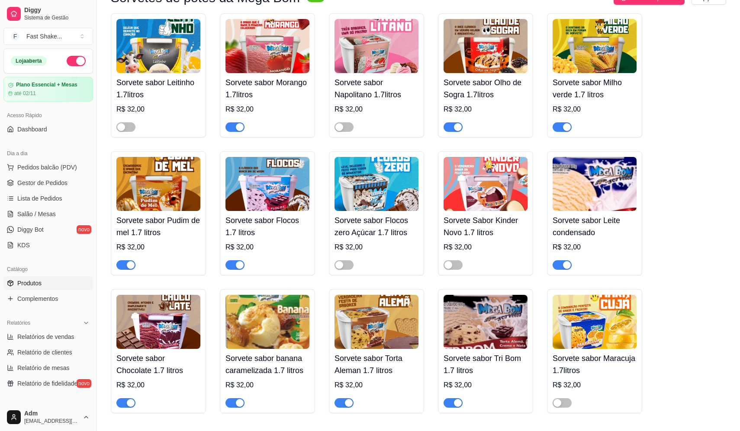
scroll to position [1991, 0]
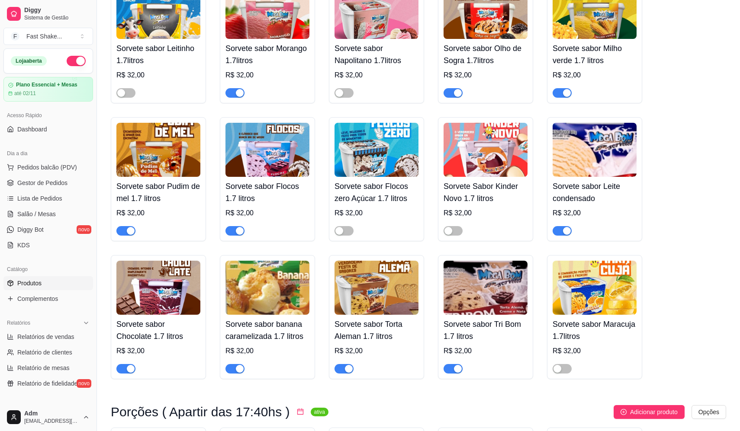
click at [561, 380] on div "Sorvete sabor Maracuja 1.7litros R$ 32,00" at bounding box center [594, 317] width 95 height 124
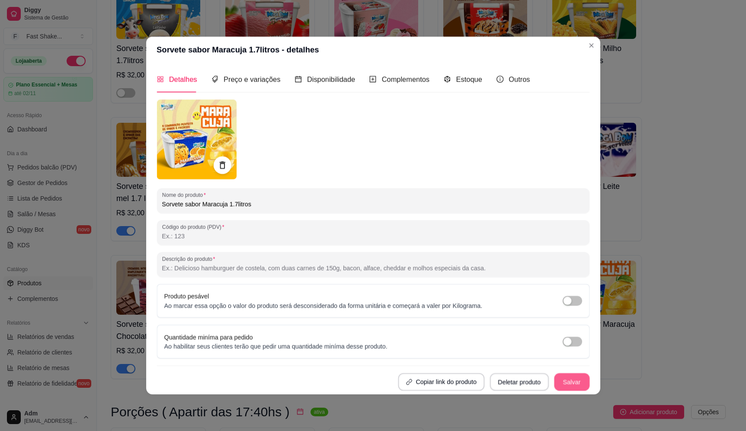
click at [564, 376] on button "Salvar" at bounding box center [571, 382] width 35 height 18
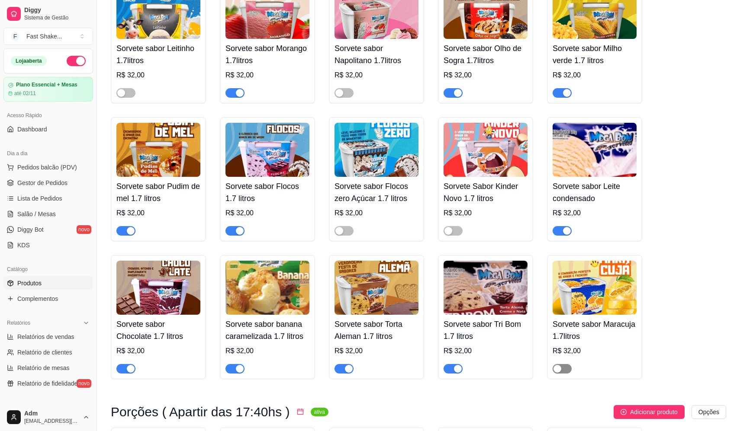
click at [558, 373] on div "button" at bounding box center [557, 369] width 8 height 8
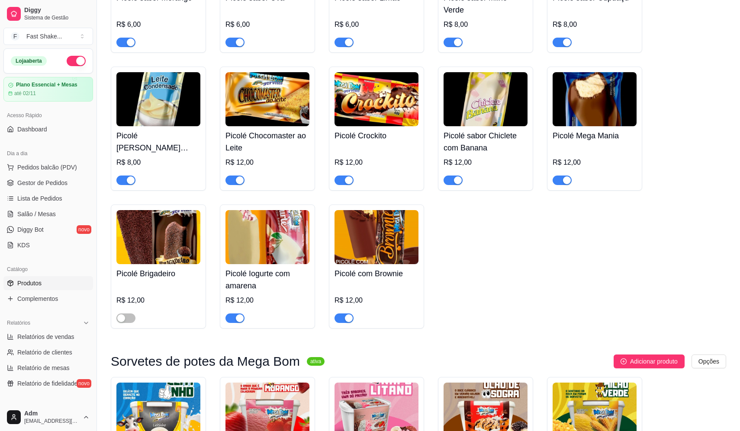
scroll to position [1601, 0]
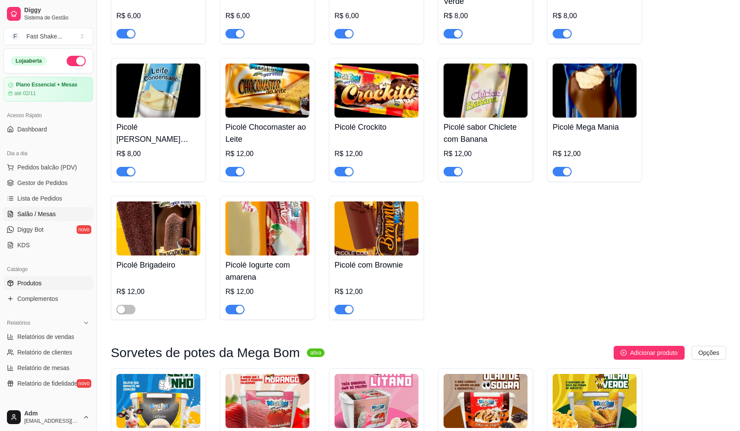
click at [46, 214] on span "Salão / Mesas" at bounding box center [36, 214] width 39 height 9
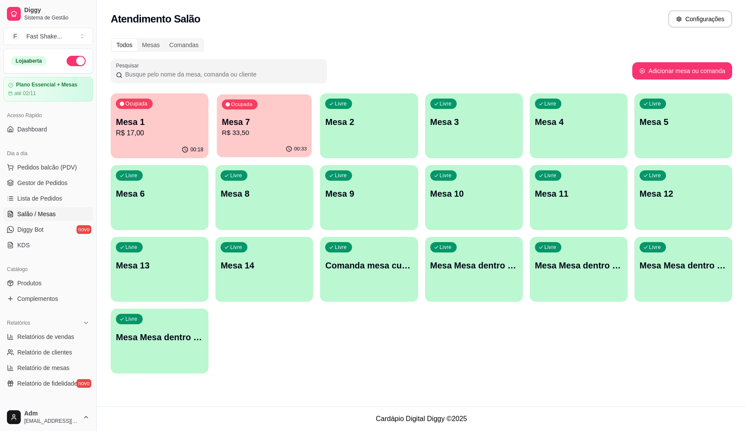
click at [258, 133] on p "R$ 33,50" at bounding box center [264, 133] width 85 height 10
click at [166, 132] on p "R$ 17,00" at bounding box center [159, 133] width 87 height 10
click at [62, 298] on link "Complementos" at bounding box center [48, 299] width 90 height 14
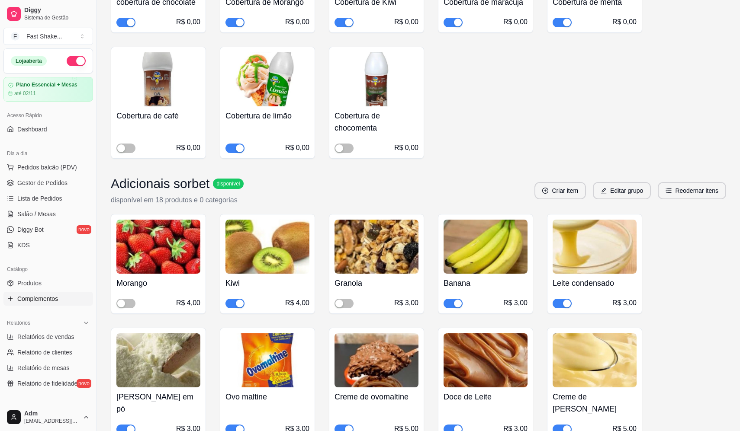
scroll to position [519, 0]
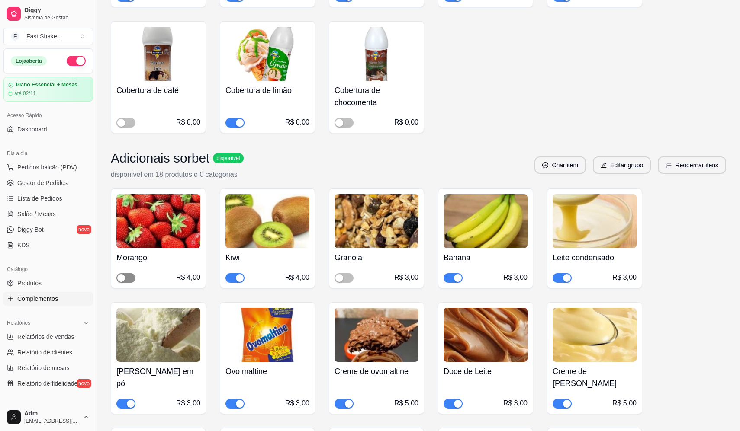
click at [121, 275] on div "button" at bounding box center [121, 278] width 8 height 8
click at [58, 207] on ul "Pedidos balcão (PDV) Gestor de Pedidos Lista de Pedidos Salão / Mesas Diggy Bot…" at bounding box center [48, 207] width 90 height 92
click at [58, 209] on link "Salão / Mesas" at bounding box center [48, 214] width 90 height 14
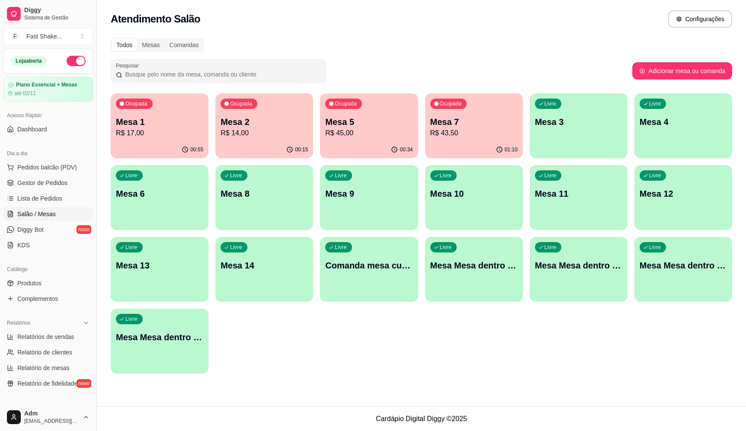
click at [254, 122] on p "Mesa 2" at bounding box center [264, 122] width 87 height 12
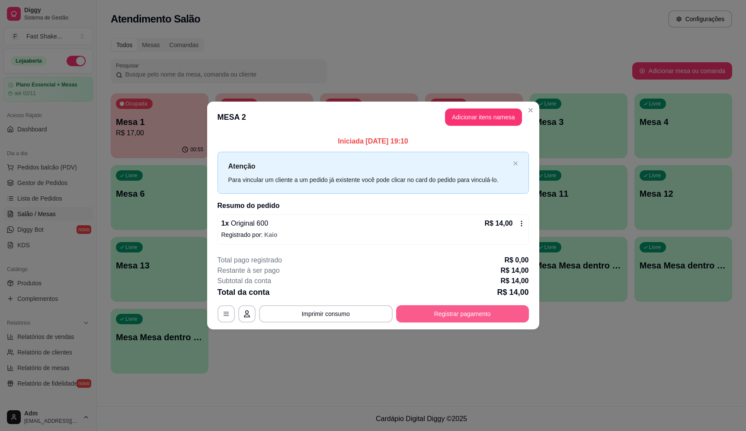
click at [472, 315] on button "Registrar pagamento" at bounding box center [462, 314] width 133 height 17
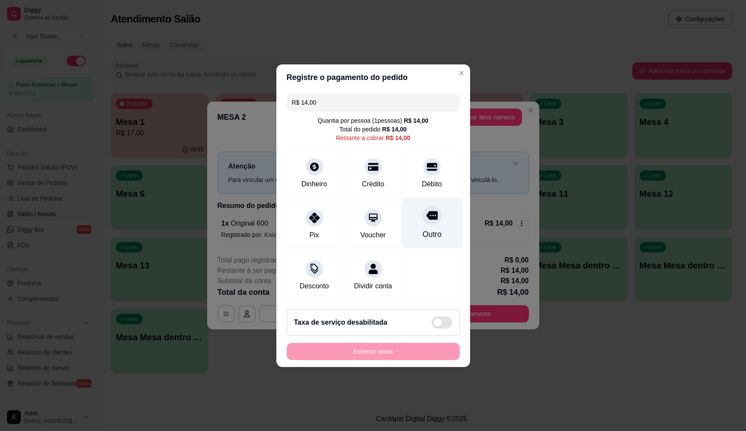
click at [419, 217] on div "Outro" at bounding box center [432, 223] width 61 height 51
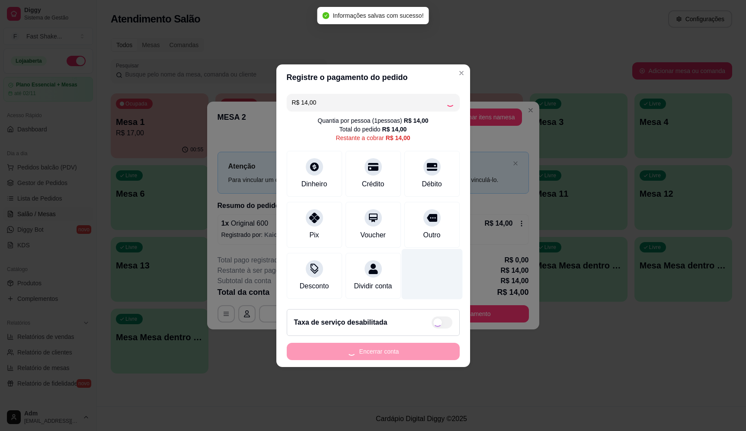
type input "R$ 0,00"
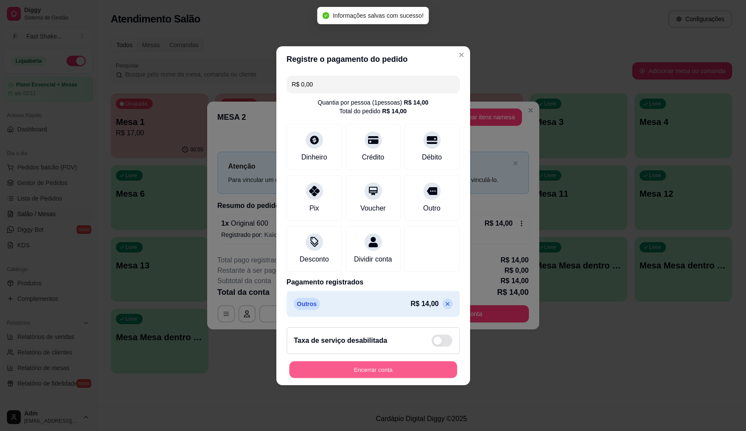
click at [404, 372] on button "Encerrar conta" at bounding box center [373, 369] width 168 height 17
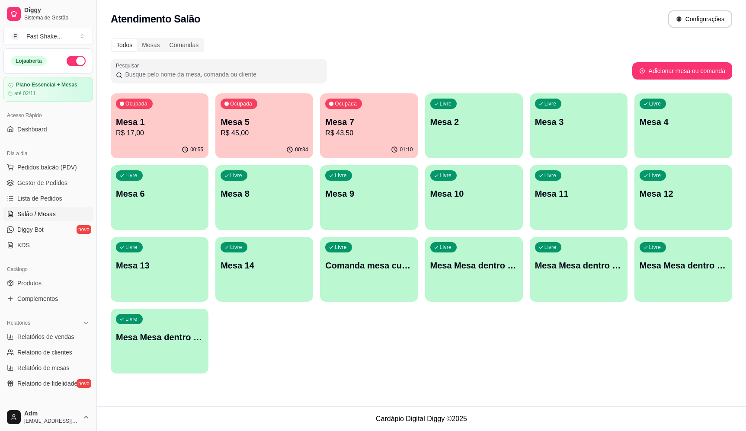
click at [183, 128] on p "R$ 17,00" at bounding box center [159, 133] width 87 height 10
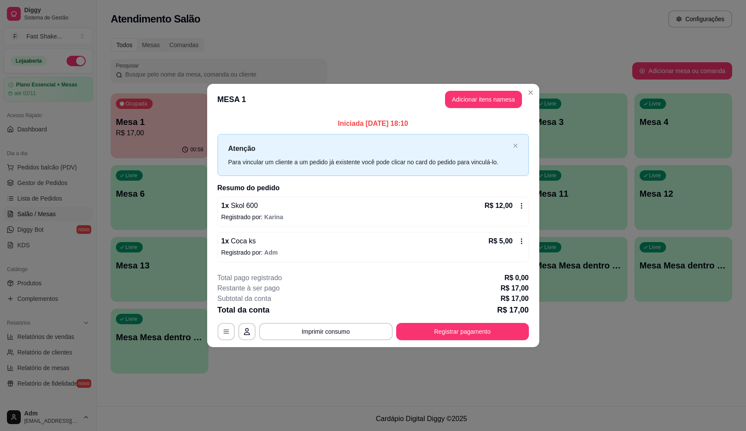
click at [344, 245] on div "1 x Coca ks R$ 5,00" at bounding box center [374, 241] width 304 height 10
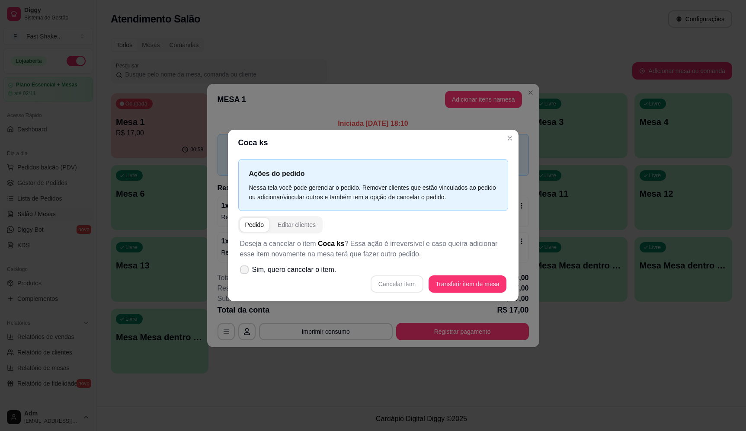
click at [314, 273] on span "Sim, quero cancelar o item." at bounding box center [294, 270] width 84 height 10
click at [245, 273] on input "Sim, quero cancelar o item." at bounding box center [243, 274] width 6 height 6
checkbox input "true"
click at [392, 287] on button "Cancelar item" at bounding box center [397, 284] width 53 height 17
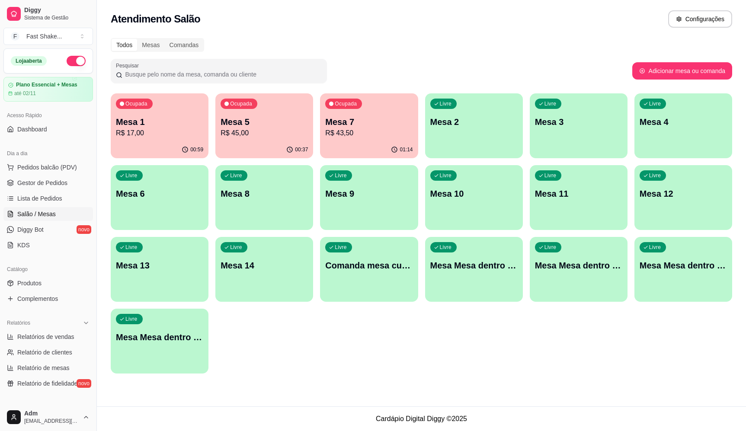
click at [119, 138] on p "R$ 17,00" at bounding box center [159, 133] width 87 height 10
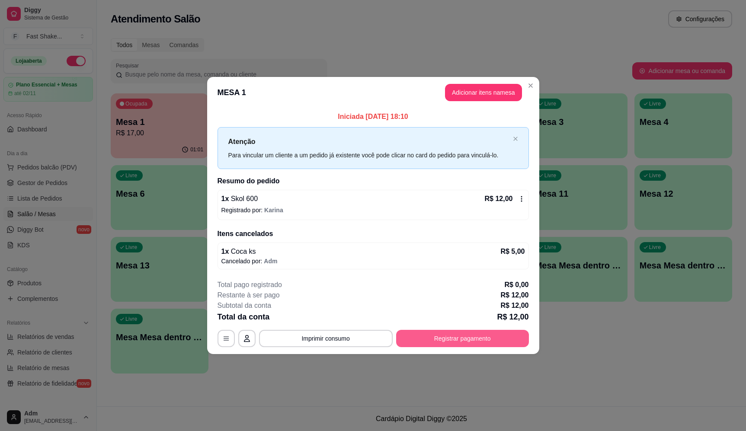
click at [474, 345] on button "Registrar pagamento" at bounding box center [462, 338] width 133 height 17
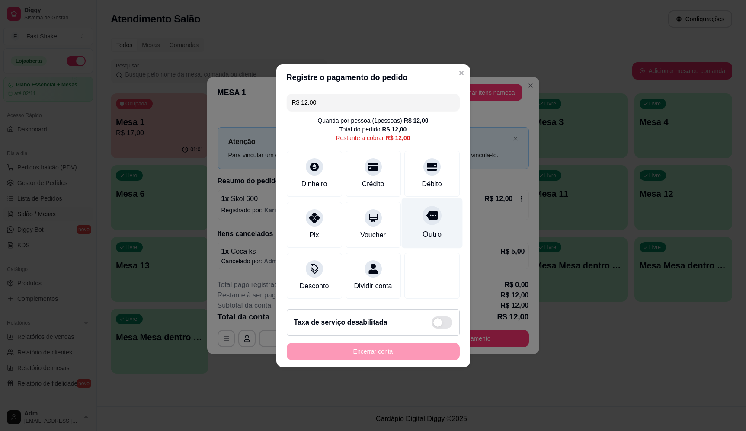
click at [443, 205] on div "Outro" at bounding box center [432, 223] width 61 height 51
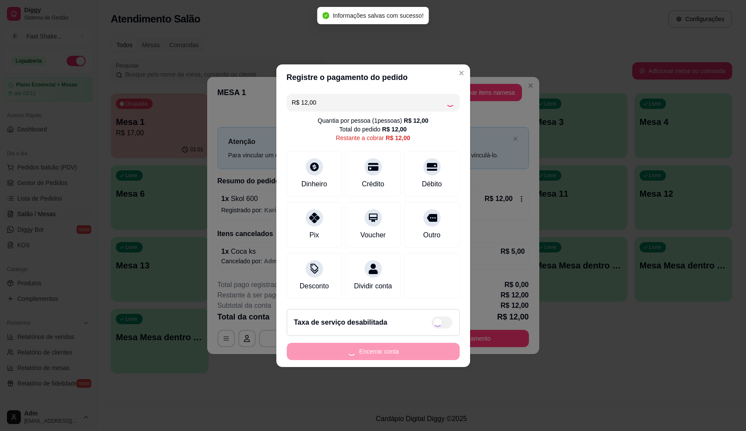
type input "R$ 0,00"
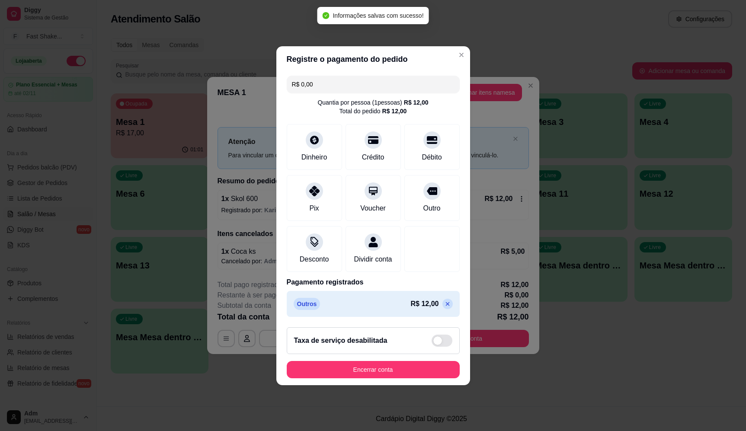
click at [413, 363] on footer "Taxa de serviço desabilitada Encerrar conta" at bounding box center [374, 353] width 194 height 65
click at [414, 372] on button "Encerrar conta" at bounding box center [373, 369] width 168 height 17
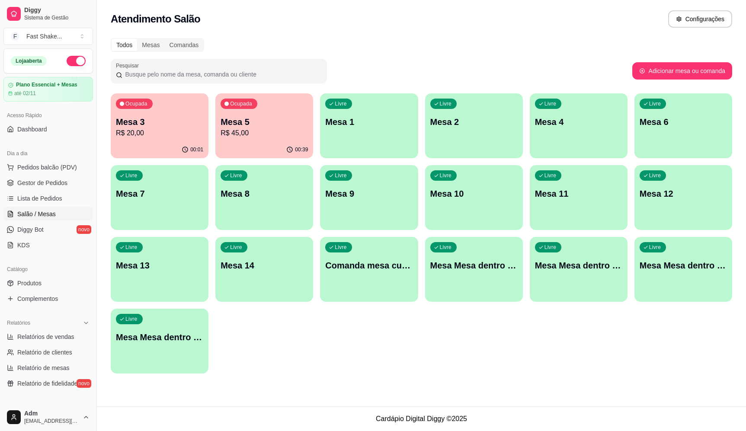
click at [270, 128] on div "Mesa 5 R$ 45,00" at bounding box center [264, 127] width 87 height 23
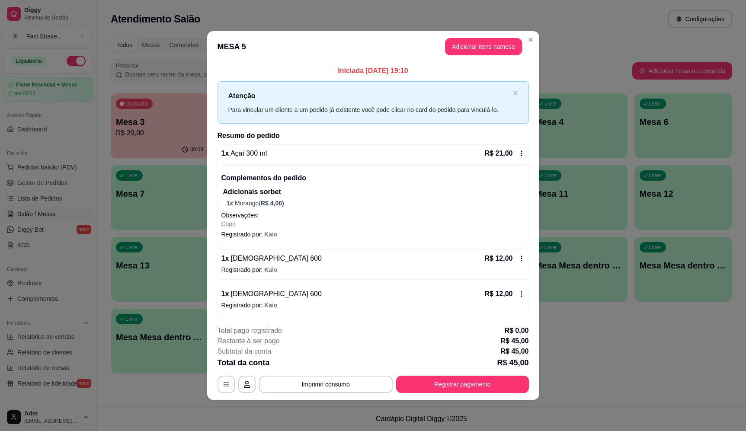
click at [306, 297] on div "1 x Brahma 600 R$ 12,00" at bounding box center [374, 294] width 304 height 10
click at [292, 272] on span "Sim, quero cancelar o item." at bounding box center [294, 270] width 84 height 10
click at [245, 272] on input "Sim, quero cancelar o item." at bounding box center [242, 274] width 6 height 6
checkbox input "true"
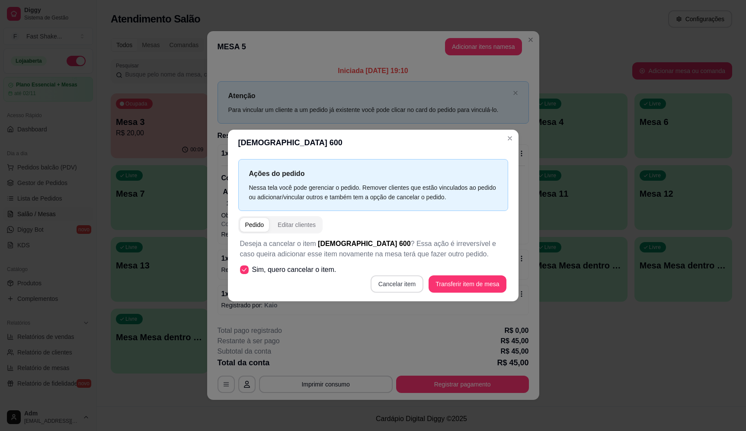
click at [386, 280] on button "Cancelar item" at bounding box center [397, 284] width 53 height 17
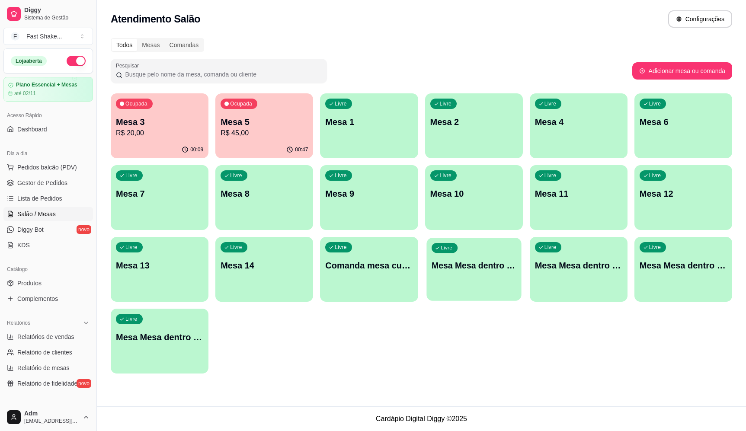
click at [478, 268] on p "Mesa Mesa dentro azul" at bounding box center [474, 266] width 85 height 12
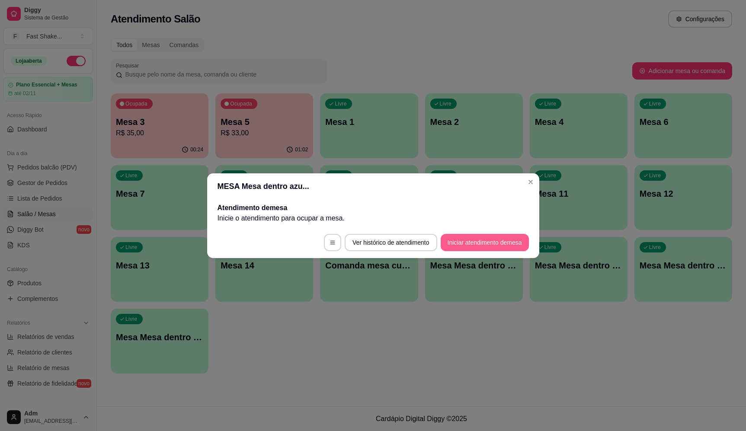
click at [482, 242] on button "Iniciar atendimento de mesa" at bounding box center [485, 242] width 88 height 17
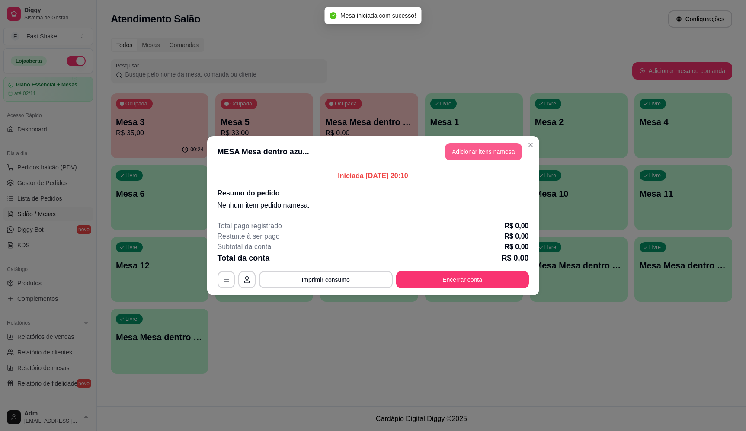
click at [489, 145] on button "Adicionar itens na mesa" at bounding box center [483, 151] width 77 height 17
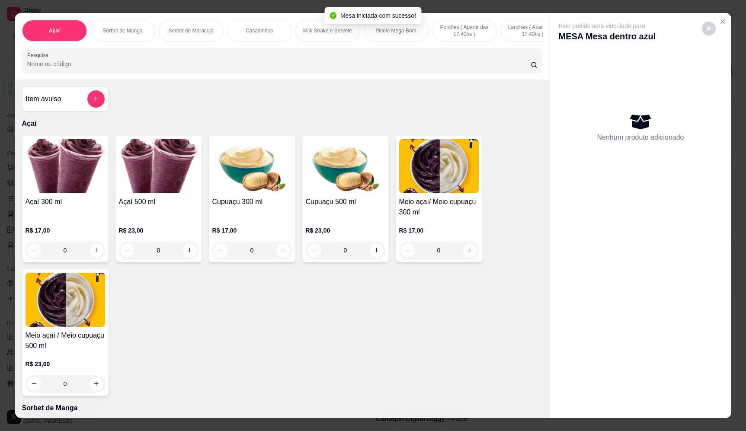
click at [271, 68] on input "Pesquisa" at bounding box center [279, 64] width 504 height 9
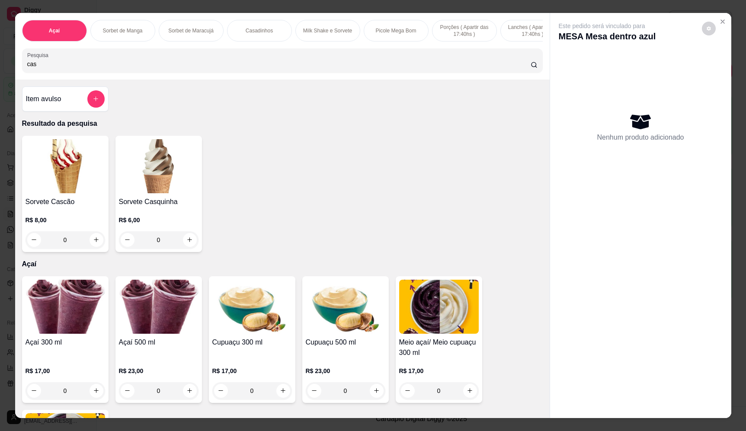
type input "cas"
click at [91, 248] on div "0" at bounding box center [66, 240] width 80 height 17
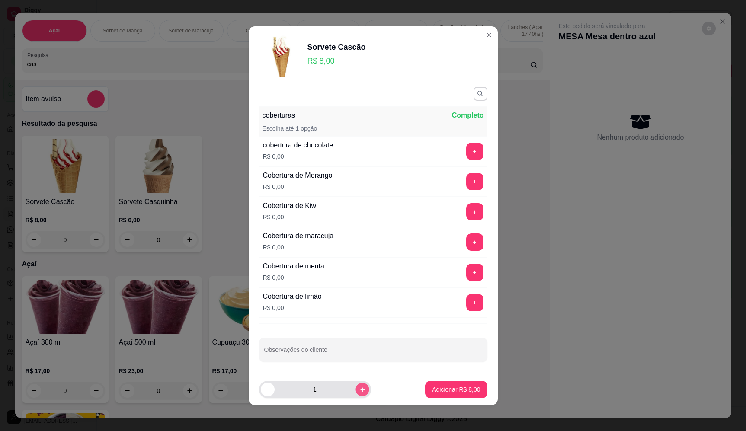
click at [359, 390] on icon "increase-product-quantity" at bounding box center [362, 389] width 6 height 6
click at [359, 389] on icon "increase-product-quantity" at bounding box center [362, 389] width 6 height 6
type input "4"
click at [460, 395] on button "Adicionar R$ 32,00" at bounding box center [455, 389] width 64 height 17
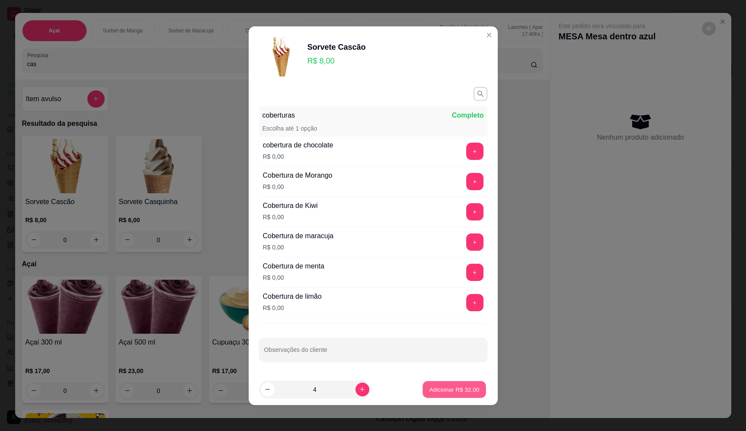
type input "4"
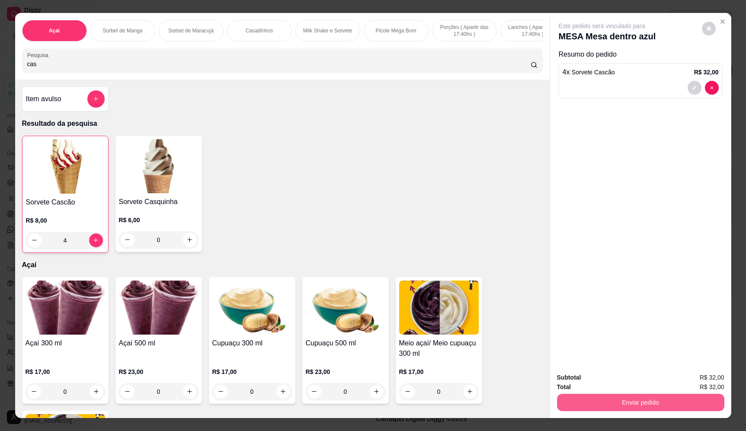
click at [625, 402] on button "Enviar pedido" at bounding box center [640, 402] width 167 height 17
click at [702, 382] on button "Enviar pedido" at bounding box center [702, 381] width 49 height 16
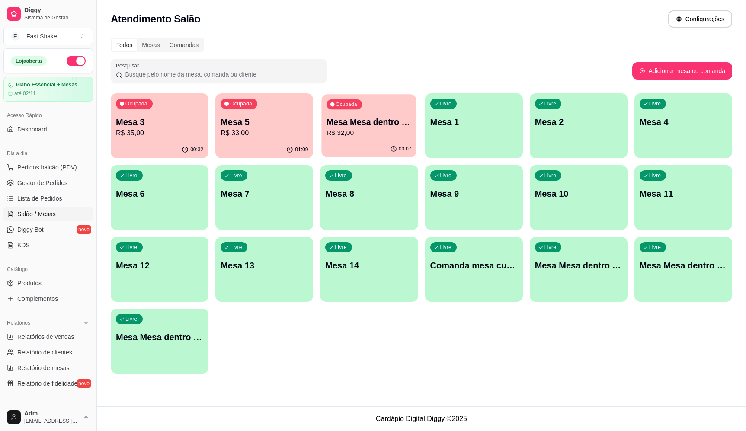
click at [392, 114] on div "Ocupada Mesa Mesa dentro azul R$ 32,00" at bounding box center [369, 117] width 95 height 47
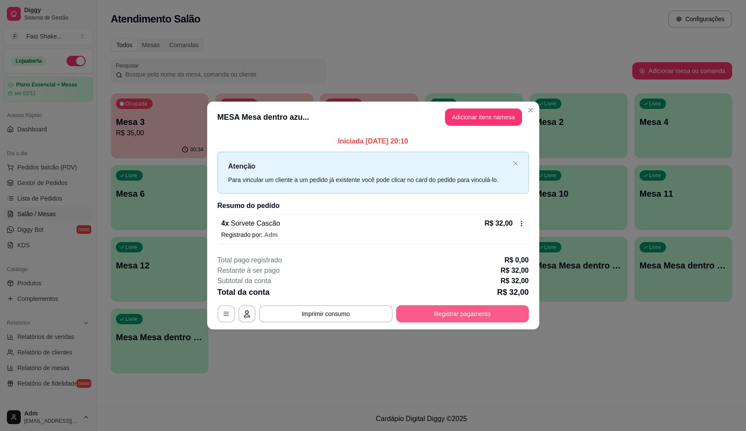
click at [459, 311] on button "Registrar pagamento" at bounding box center [462, 314] width 133 height 17
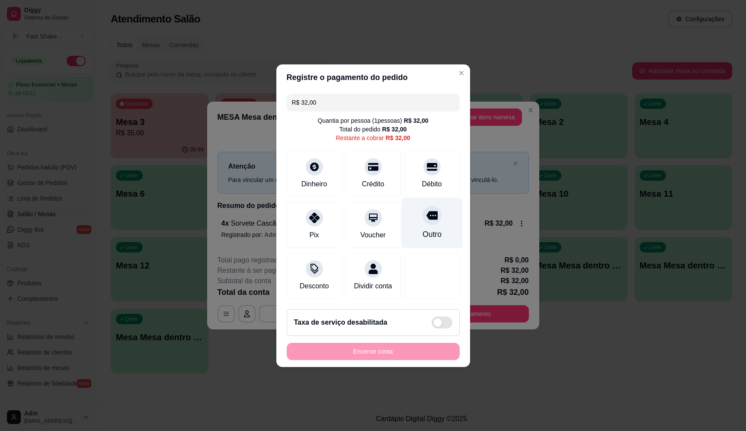
drag, startPoint x: 434, startPoint y: 158, endPoint x: 438, endPoint y: 219, distance: 61.2
click at [424, 170] on div "Débito" at bounding box center [432, 174] width 55 height 46
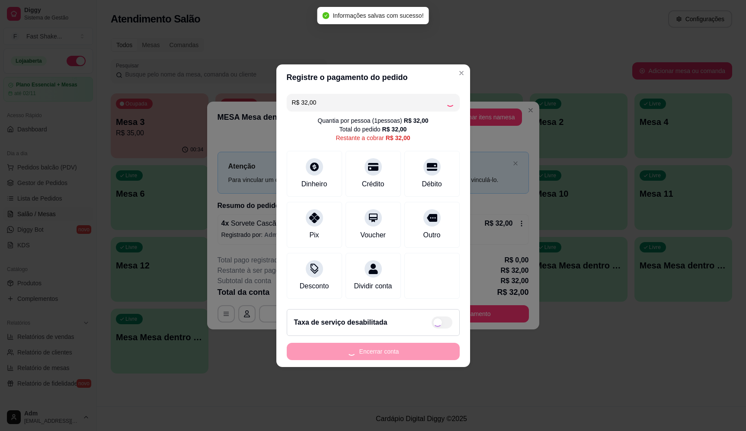
type input "R$ 0,00"
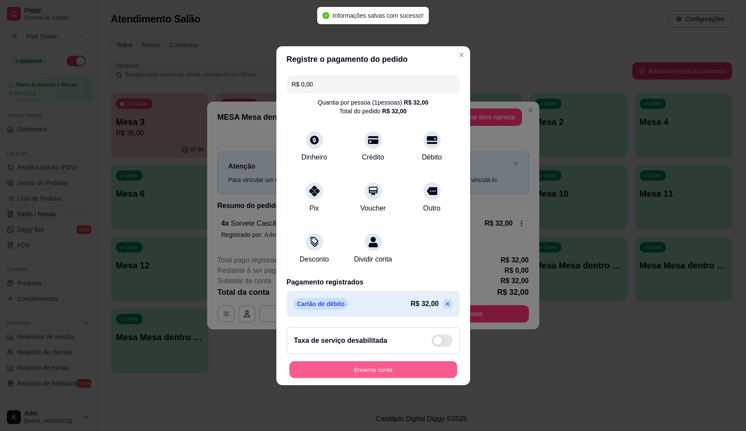
click at [389, 374] on button "Encerrar conta" at bounding box center [373, 369] width 168 height 17
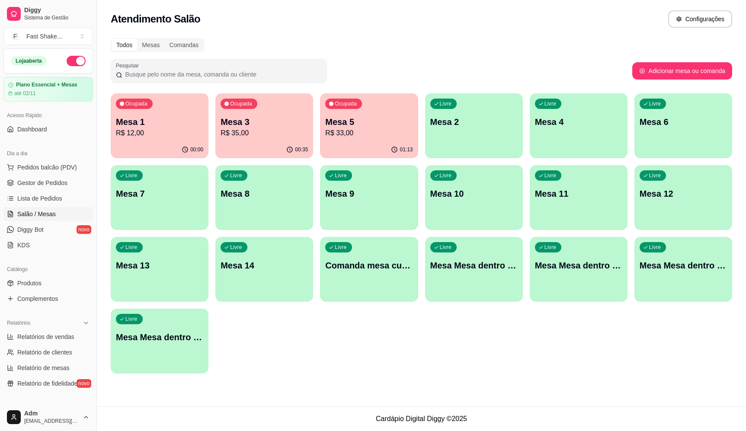
click at [355, 123] on p "Mesa 5" at bounding box center [368, 122] width 87 height 12
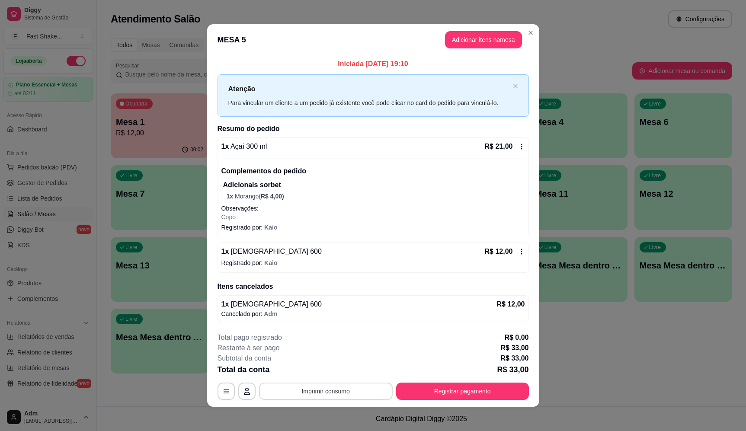
click at [339, 393] on button "Imprimir consumo" at bounding box center [326, 391] width 134 height 17
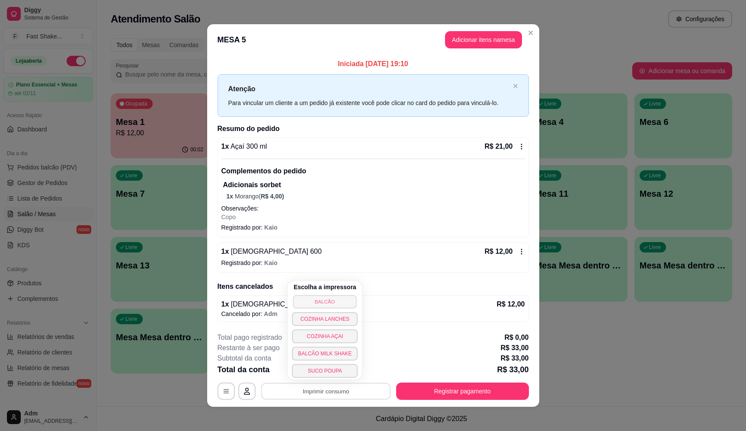
click at [332, 304] on button "BALCÃO" at bounding box center [325, 301] width 64 height 13
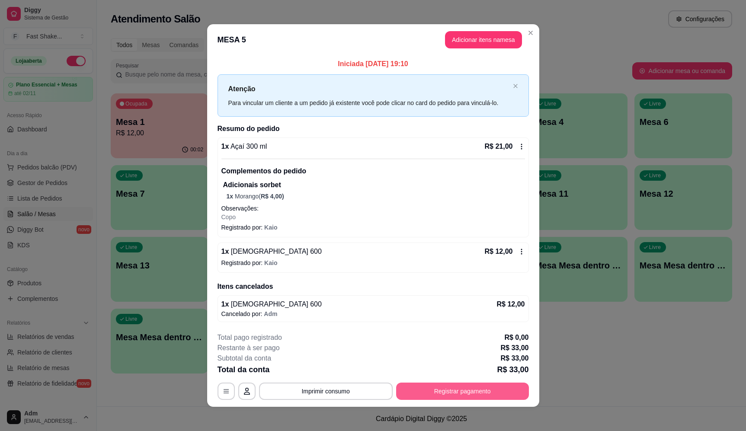
click at [433, 399] on button "Registrar pagamento" at bounding box center [462, 391] width 133 height 17
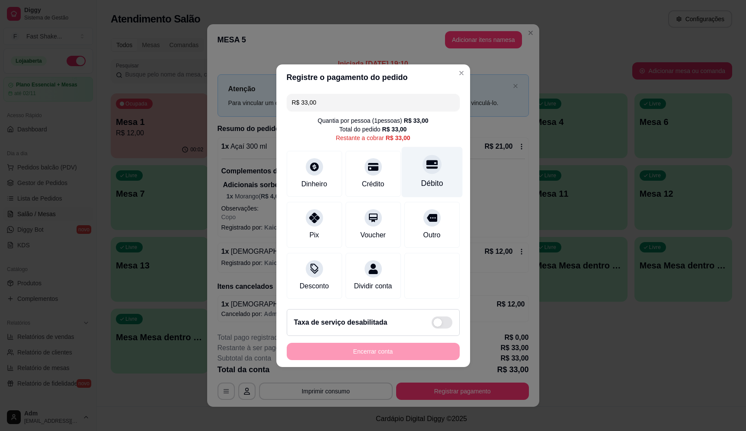
click at [437, 149] on div "Débito" at bounding box center [432, 172] width 61 height 51
type input "R$ 0,00"
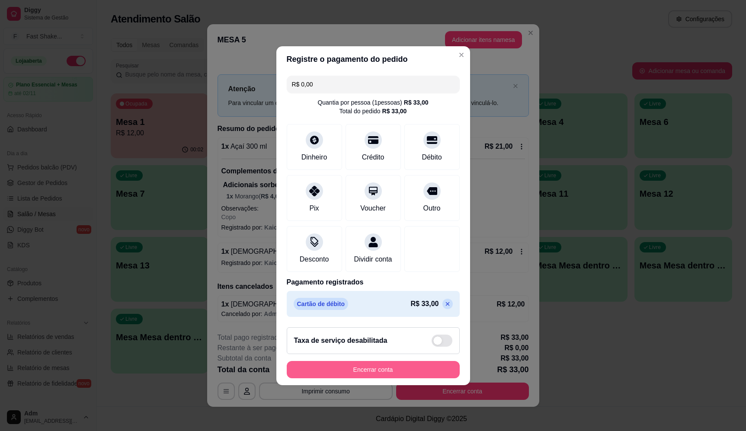
click at [398, 375] on button "Encerrar conta" at bounding box center [373, 369] width 173 height 17
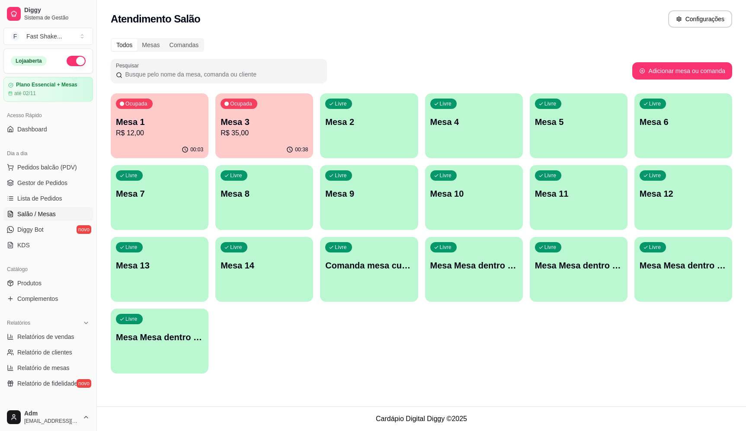
click at [277, 131] on p "R$ 35,00" at bounding box center [264, 133] width 87 height 10
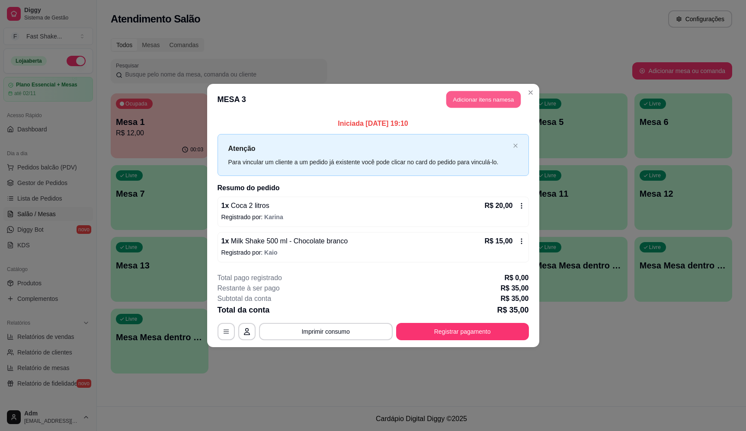
click at [460, 105] on button "Adicionar itens na mesa" at bounding box center [484, 99] width 74 height 17
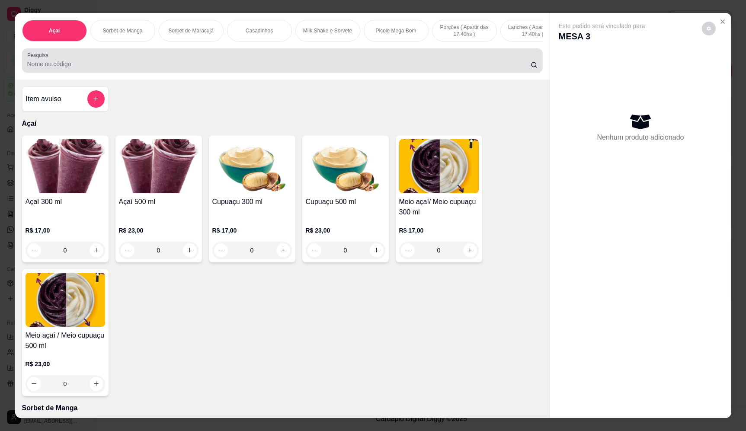
click at [293, 62] on div at bounding box center [282, 60] width 511 height 17
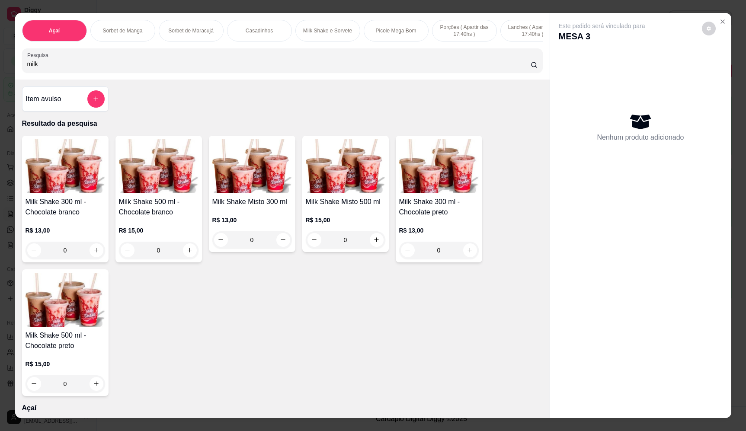
type input "milk"
click at [367, 246] on div "0" at bounding box center [346, 240] width 80 height 17
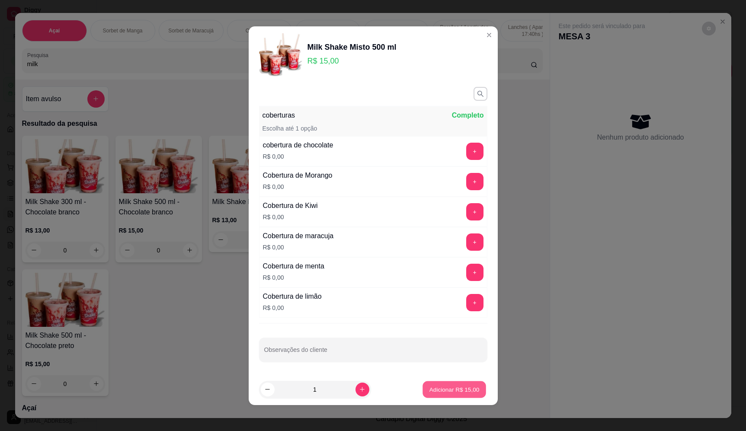
click at [463, 383] on button "Adicionar R$ 15,00" at bounding box center [455, 389] width 64 height 17
type input "1"
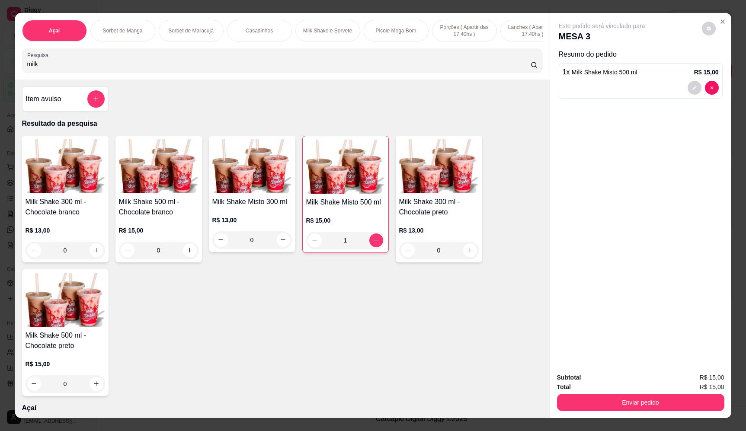
drag, startPoint x: 637, startPoint y: 383, endPoint x: 643, endPoint y: 397, distance: 14.9
click at [638, 385] on div "Total R$ 15,00" at bounding box center [640, 388] width 167 height 10
click at [646, 397] on button "Enviar pedido" at bounding box center [641, 403] width 162 height 17
click at [671, 380] on button "Registrar cliente" at bounding box center [644, 381] width 55 height 16
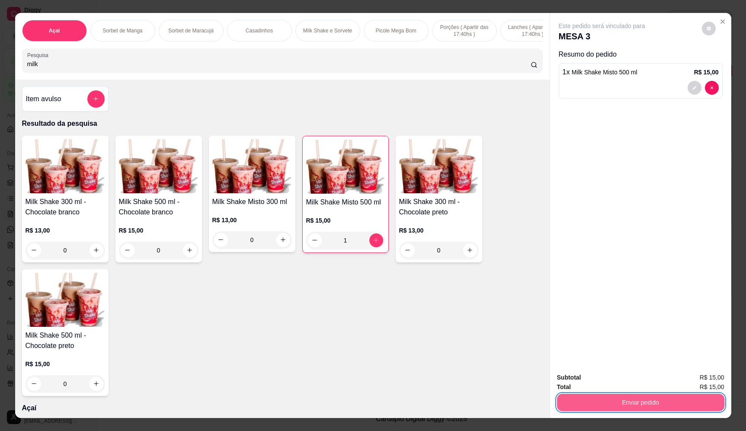
click at [665, 392] on div "Total R$ 15,00" at bounding box center [640, 388] width 167 height 10
click at [688, 408] on button "Enviar pedido" at bounding box center [640, 402] width 167 height 17
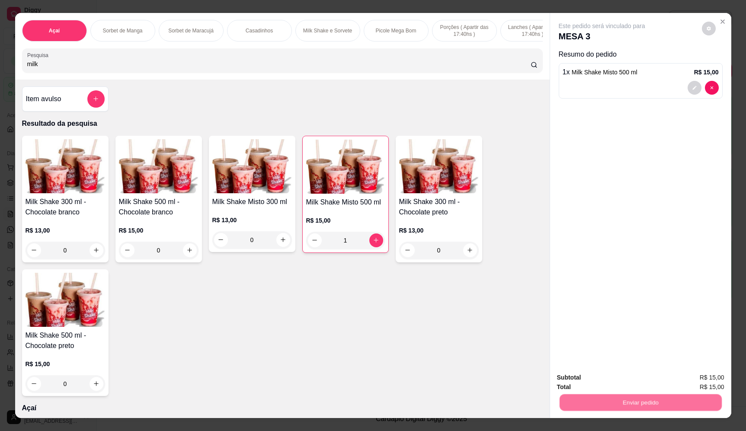
click at [703, 376] on button "Enviar pedido" at bounding box center [702, 381] width 49 height 16
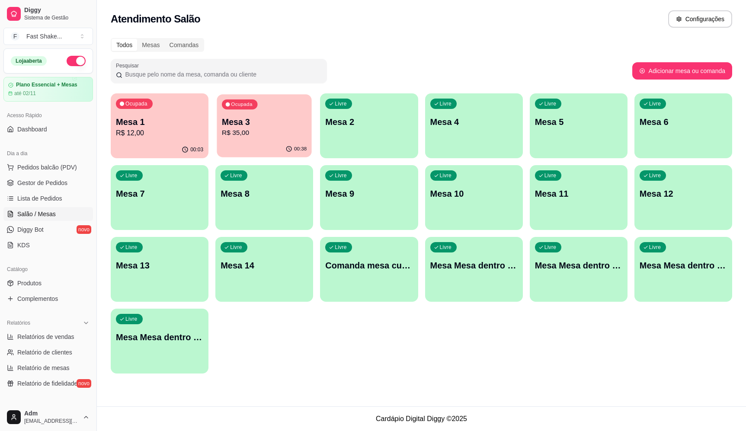
click at [273, 127] on p "Mesa 3" at bounding box center [264, 122] width 85 height 12
click at [42, 200] on span "Lista de Pedidos" at bounding box center [39, 198] width 45 height 9
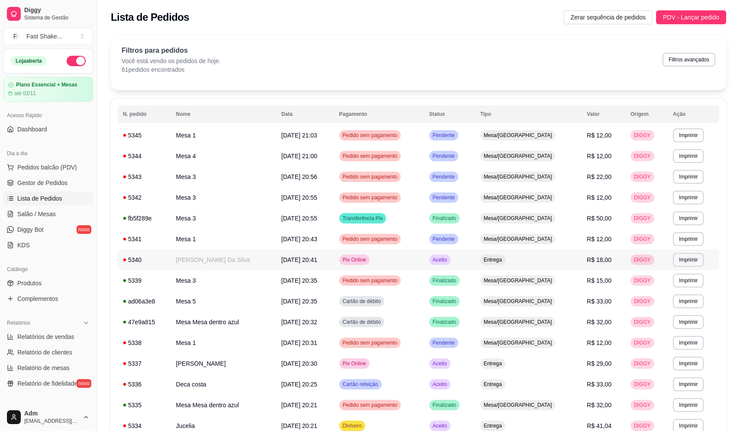
click at [210, 263] on td "[PERSON_NAME] Da Silva" at bounding box center [223, 260] width 105 height 21
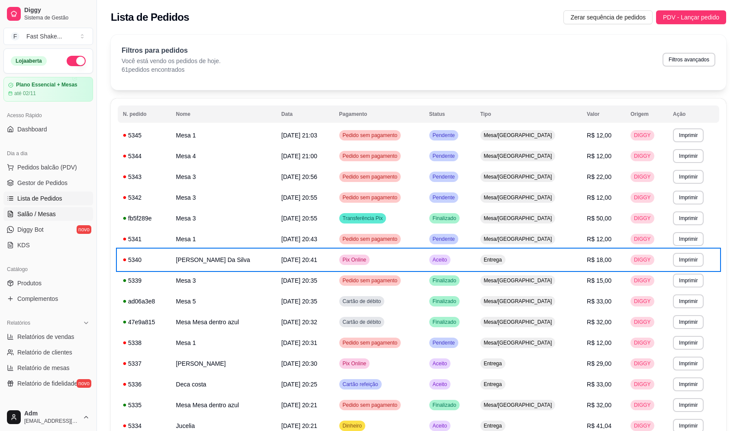
click at [47, 214] on span "Salão / Mesas" at bounding box center [36, 214] width 39 height 9
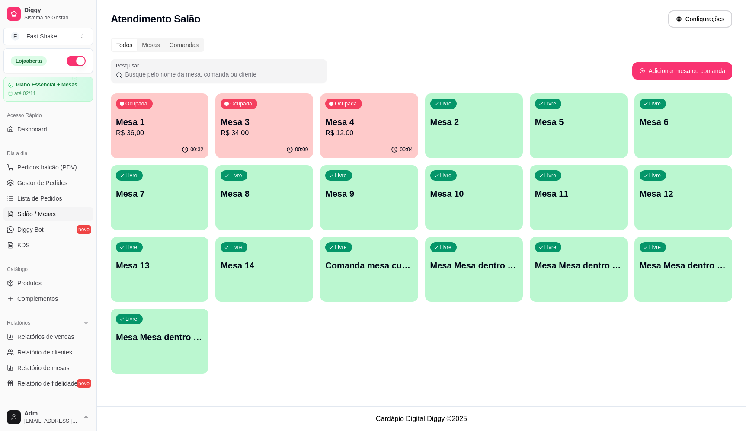
click at [185, 138] on div "Ocupada Mesa 1 R$ 36,00" at bounding box center [160, 117] width 98 height 48
click at [309, 125] on div "Ocupada Mesa 3 R$ 34,00" at bounding box center [265, 117] width 98 height 48
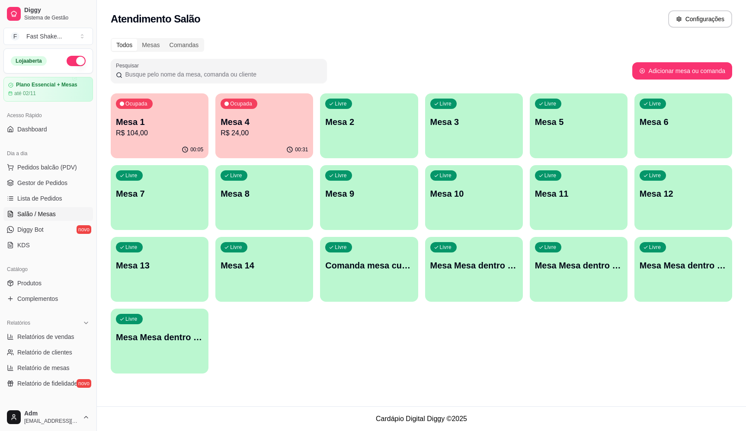
click at [146, 126] on p "Mesa 1" at bounding box center [159, 122] width 87 height 12
click at [260, 155] on div "Ocupada Mesa 1 R$ 104,00 00:05 Ocupada Mesa 4 R$ 24,00 00:31 Livre Mesa 2 Livre…" at bounding box center [422, 233] width 622 height 280
click at [269, 126] on p "Mesa 4" at bounding box center [264, 122] width 85 height 12
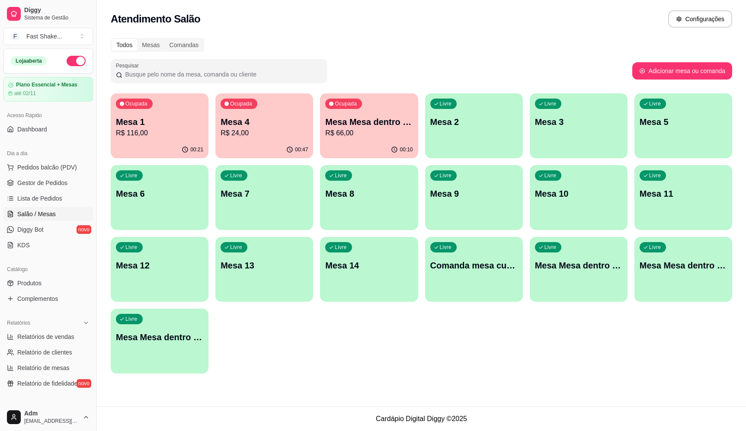
click at [135, 122] on p "Mesa 1" at bounding box center [159, 122] width 87 height 12
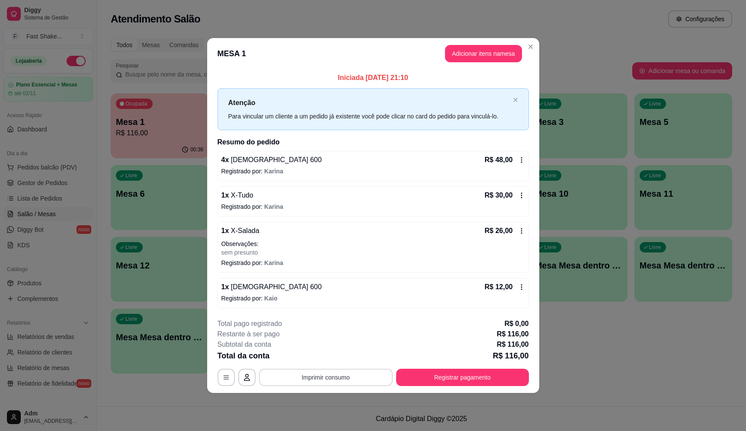
click at [334, 376] on button "Imprimir consumo" at bounding box center [326, 377] width 134 height 17
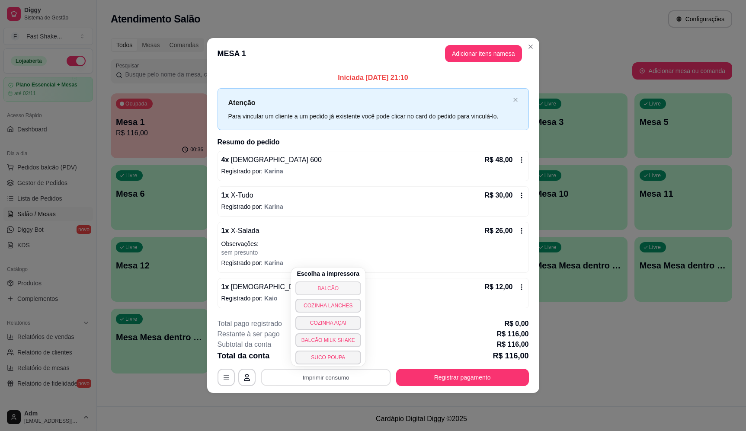
click at [336, 291] on button "BALCÃO" at bounding box center [329, 289] width 66 height 14
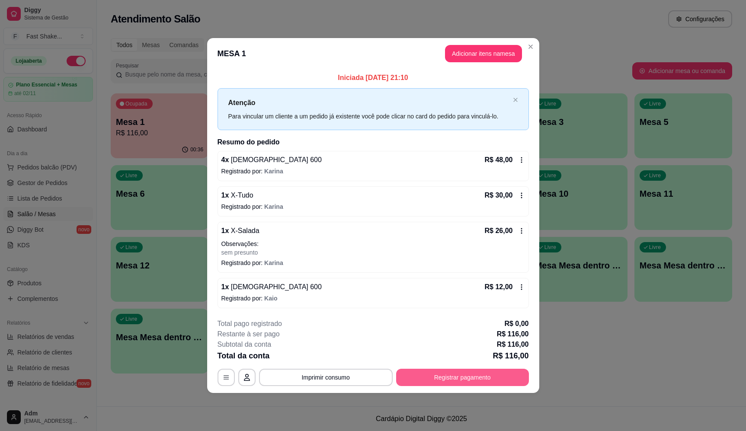
click at [485, 382] on button "Registrar pagamento" at bounding box center [462, 377] width 133 height 17
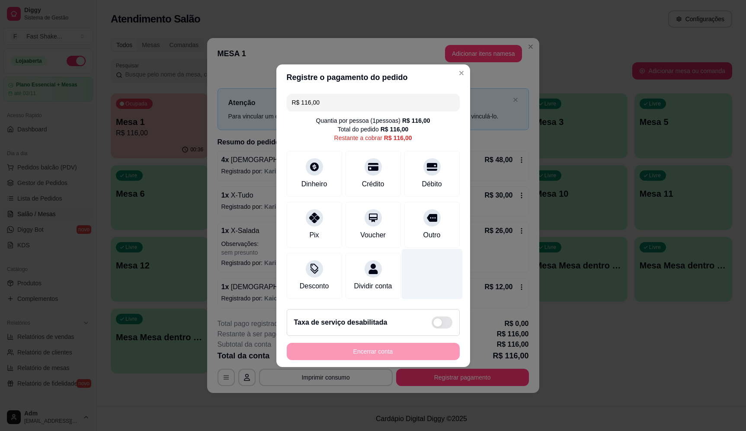
drag, startPoint x: 427, startPoint y: 227, endPoint x: 432, endPoint y: 266, distance: 38.9
click at [427, 230] on div "Outro" at bounding box center [431, 235] width 17 height 10
type input "R$ 0,00"
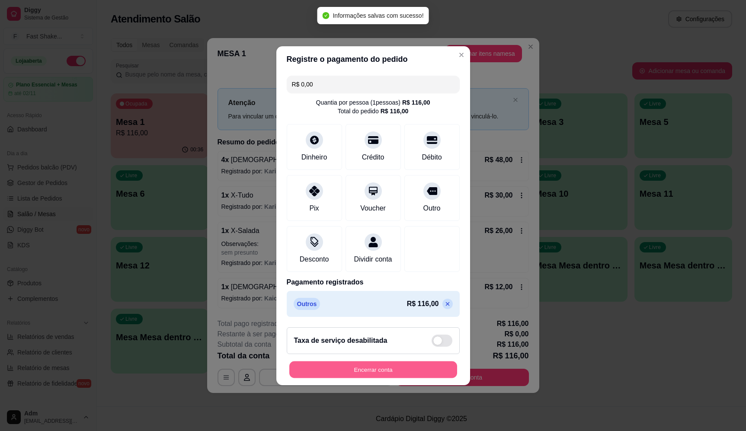
click at [409, 373] on button "Encerrar conta" at bounding box center [373, 369] width 168 height 17
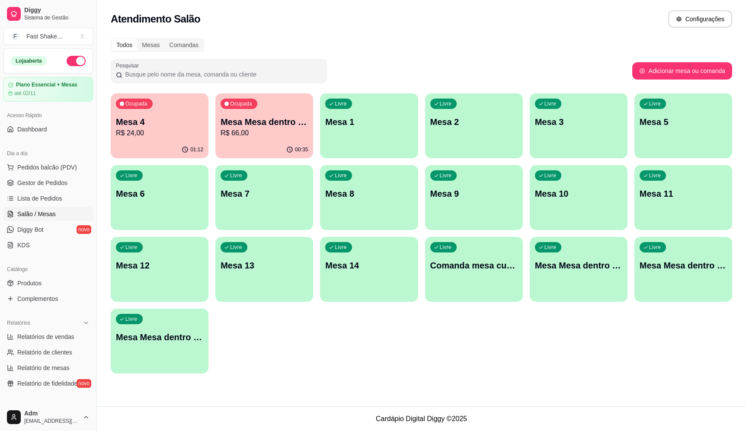
click at [260, 122] on p "Mesa Mesa dentro vermelha" at bounding box center [264, 122] width 87 height 12
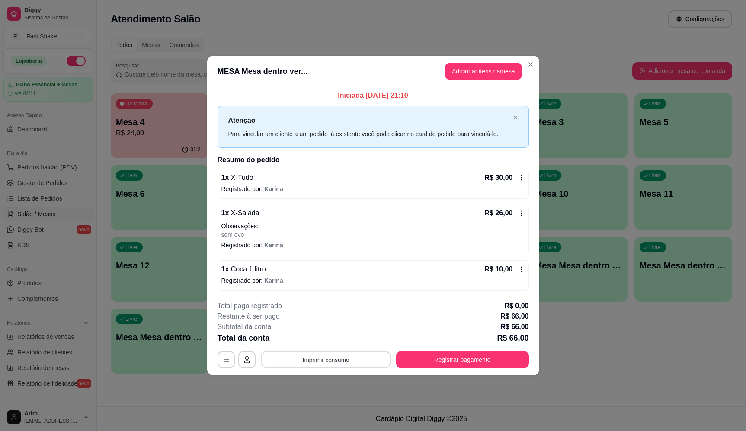
click at [351, 366] on button "Imprimir consumo" at bounding box center [326, 360] width 130 height 17
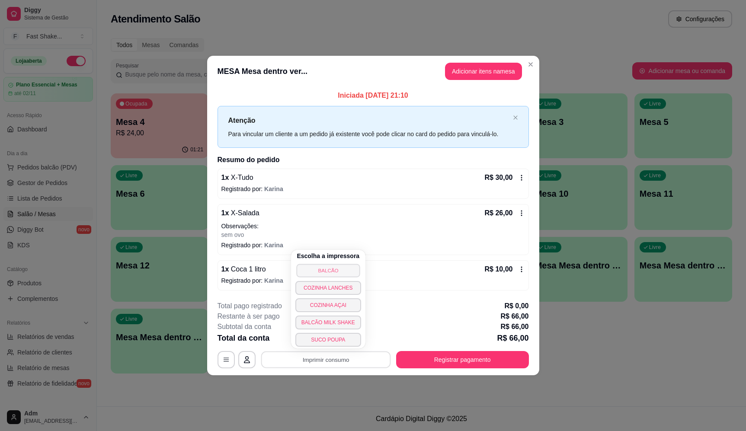
click at [344, 269] on button "BALCÃO" at bounding box center [328, 270] width 64 height 13
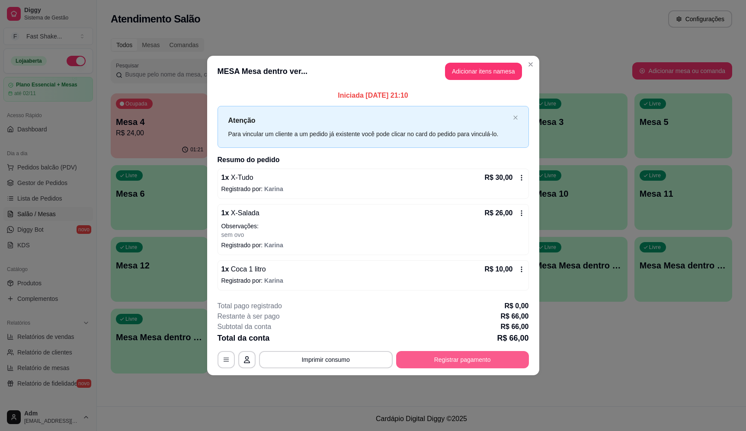
click at [470, 365] on button "Registrar pagamento" at bounding box center [462, 359] width 133 height 17
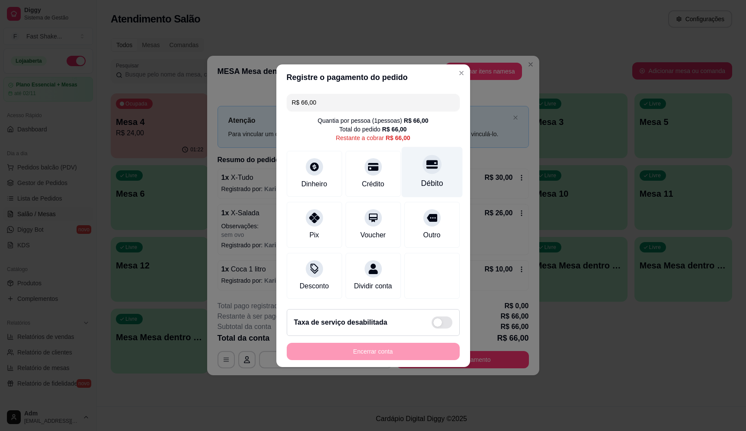
click at [431, 161] on icon at bounding box center [431, 164] width 11 height 11
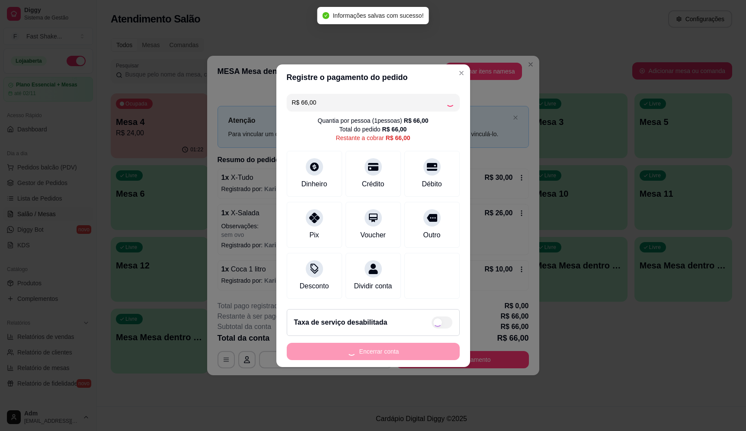
type input "R$ 0,00"
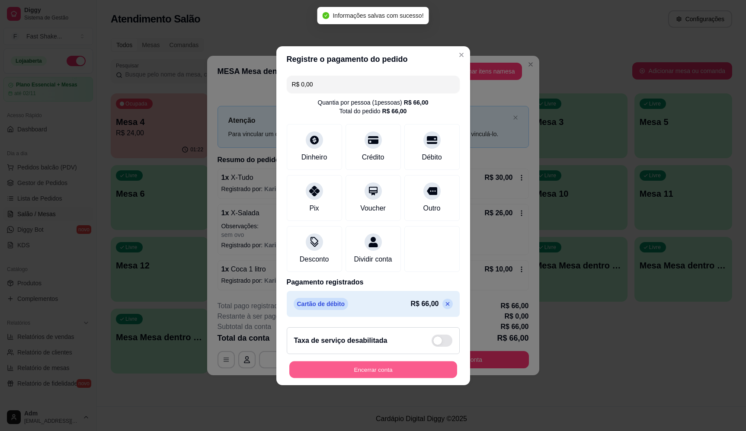
click at [394, 378] on button "Encerrar conta" at bounding box center [373, 369] width 168 height 17
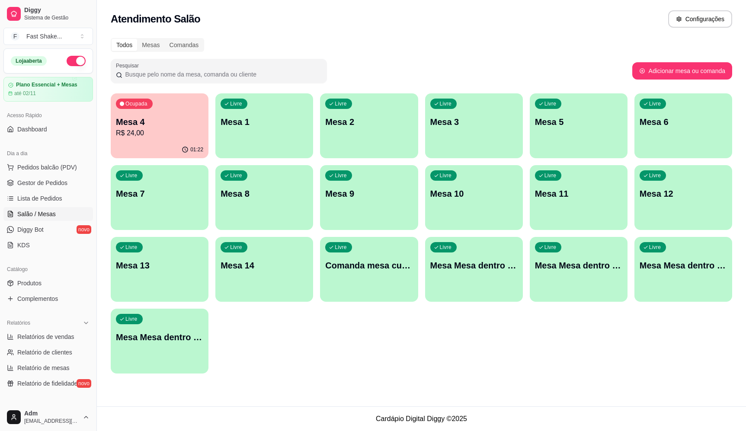
click at [166, 126] on p "Mesa 4" at bounding box center [159, 122] width 87 height 12
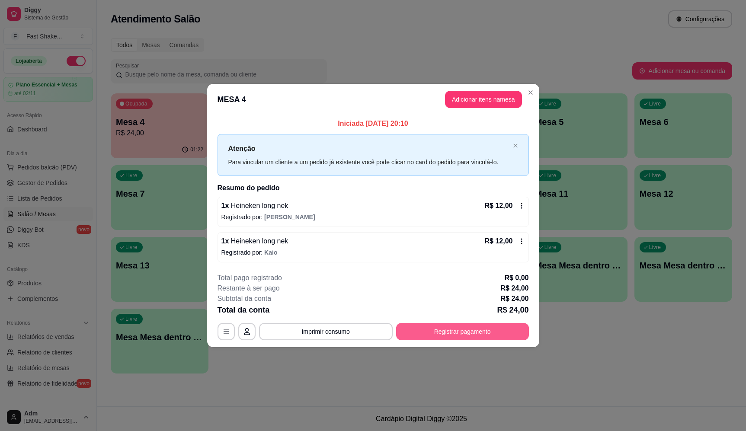
click at [454, 331] on button "Registrar pagamento" at bounding box center [462, 331] width 133 height 17
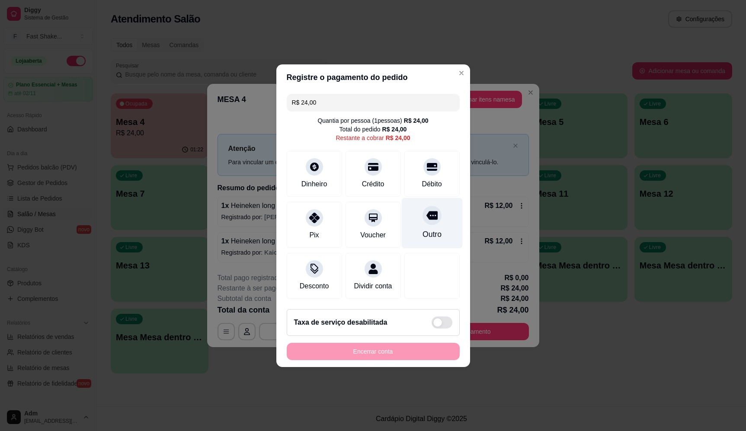
drag, startPoint x: 429, startPoint y: 216, endPoint x: 426, endPoint y: 238, distance: 21.8
click at [429, 216] on icon at bounding box center [431, 215] width 11 height 11
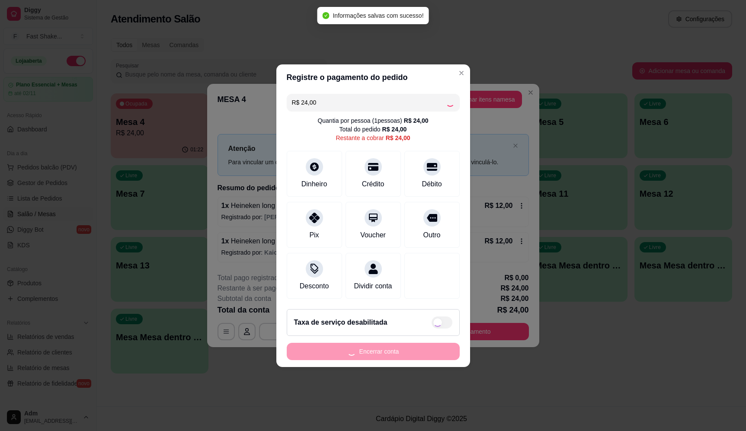
type input "R$ 0,00"
click at [388, 364] on footer "Taxa de serviço desabilitada Encerrar conta" at bounding box center [374, 334] width 194 height 65
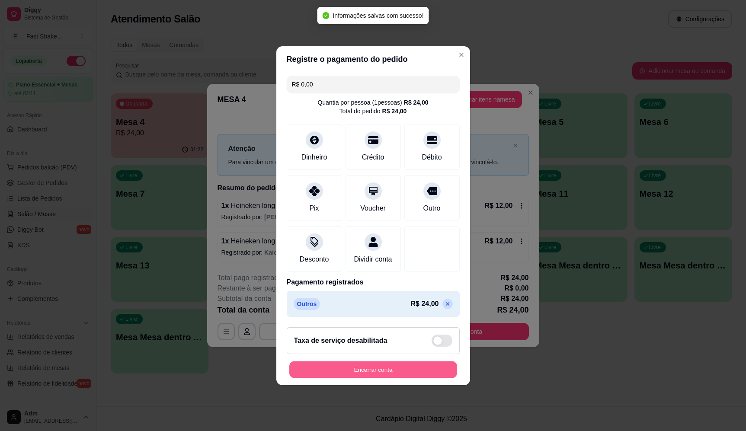
click at [391, 373] on button "Encerrar conta" at bounding box center [373, 369] width 168 height 17
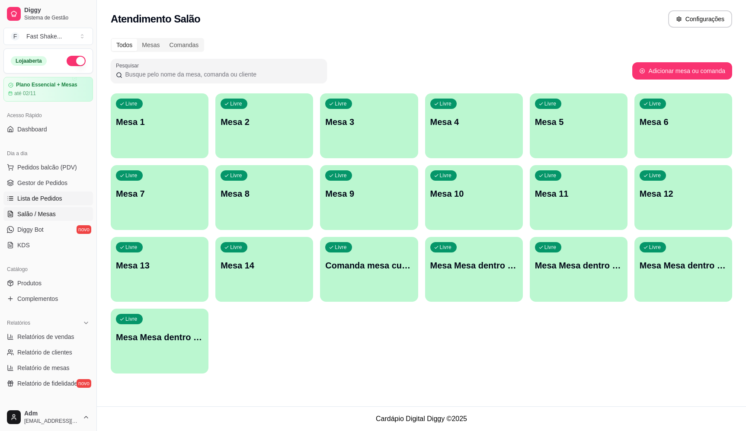
click at [57, 205] on link "Lista de Pedidos" at bounding box center [48, 199] width 90 height 14
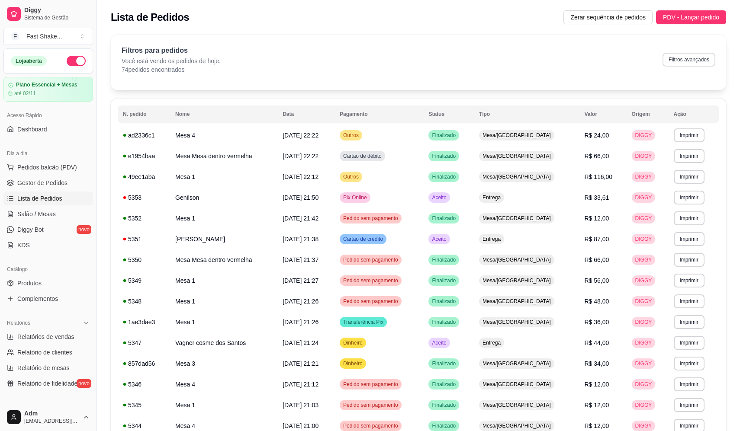
click at [699, 59] on button "Filtros avançados" at bounding box center [689, 60] width 53 height 14
select select "0"
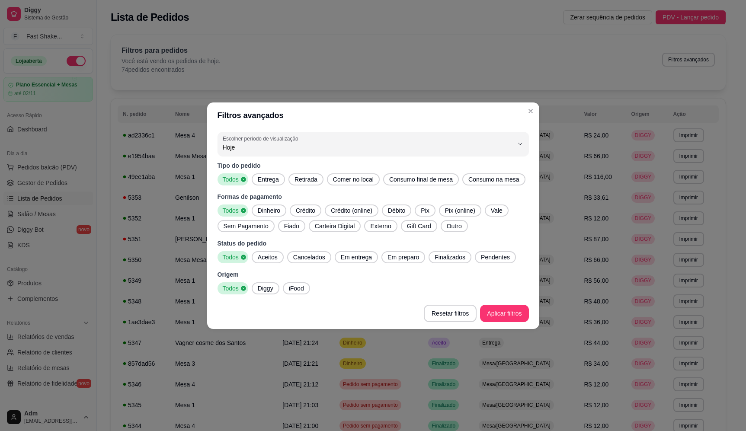
click at [458, 210] on span "Pix (online)" at bounding box center [460, 210] width 37 height 9
